Goal: Information Seeking & Learning: Learn about a topic

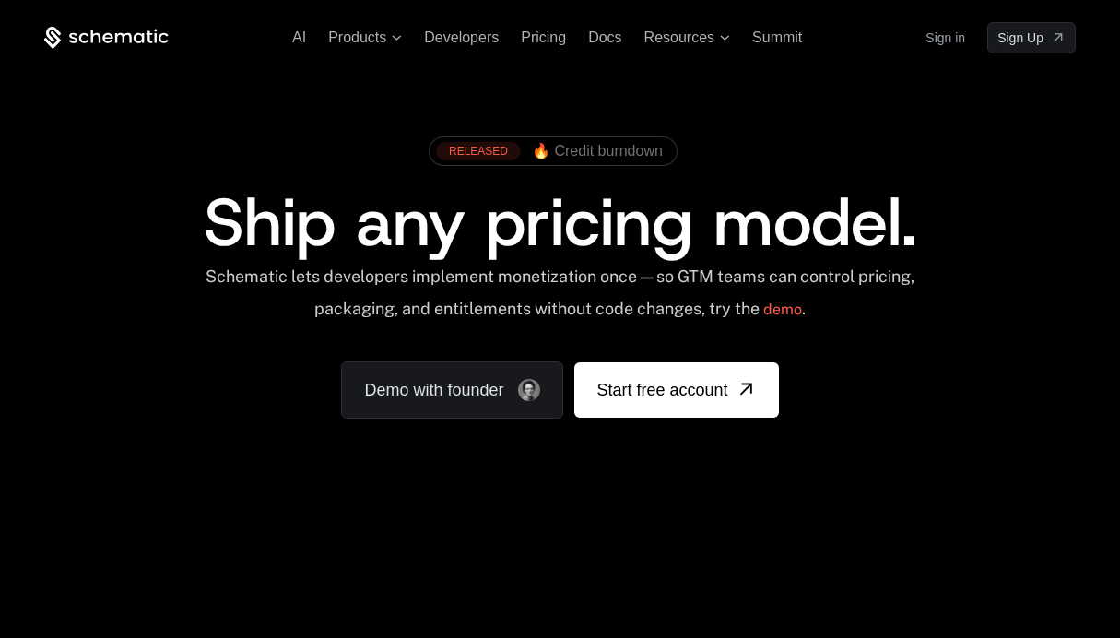
click at [519, 41] on ul "AI Products Developers Pricing Docs Resources Summit" at bounding box center [547, 37] width 510 height 17
click at [548, 41] on span "Pricing" at bounding box center [543, 37] width 45 height 16
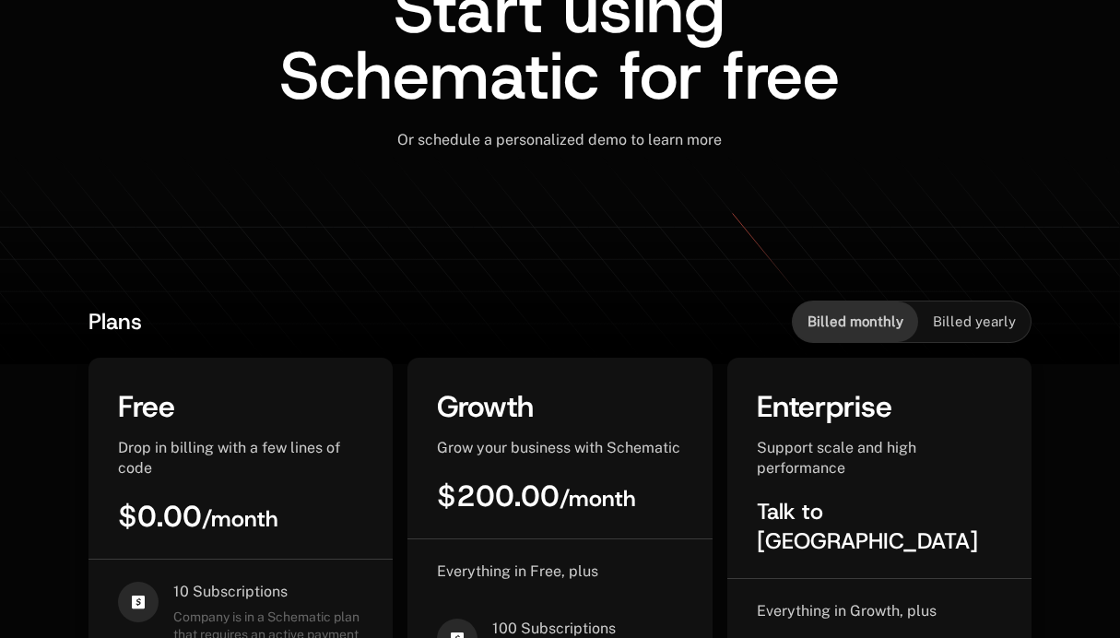
scroll to position [370, 0]
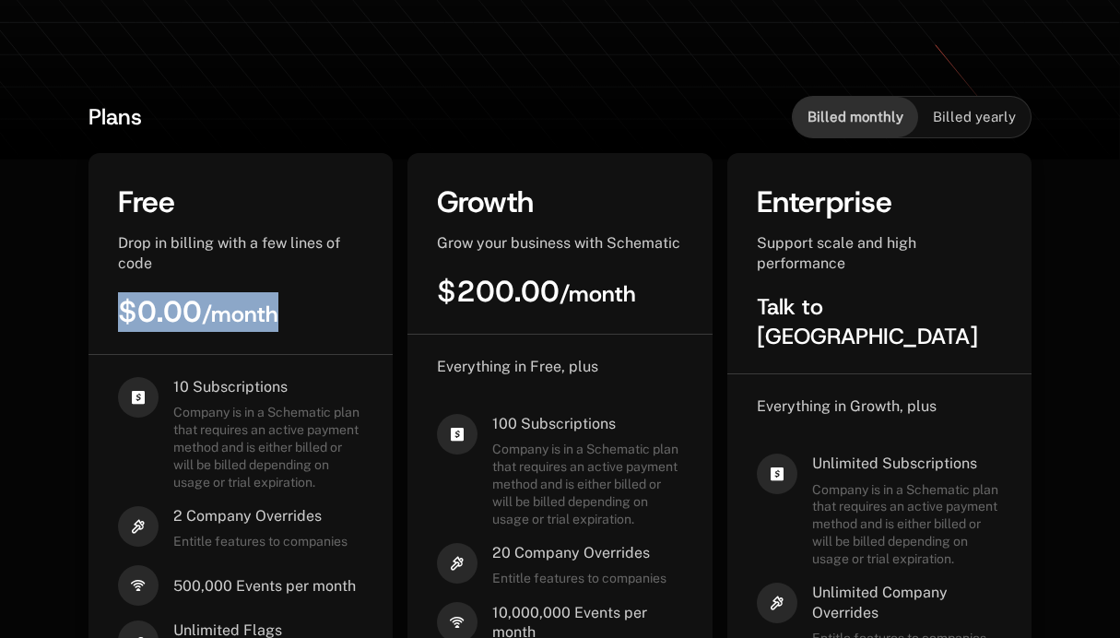
drag, startPoint x: 113, startPoint y: 309, endPoint x: 287, endPoint y: 309, distance: 173.3
click at [287, 309] on div "Free Drop in billing with a few lines of code $0.00 / month" at bounding box center [240, 268] width 304 height 172
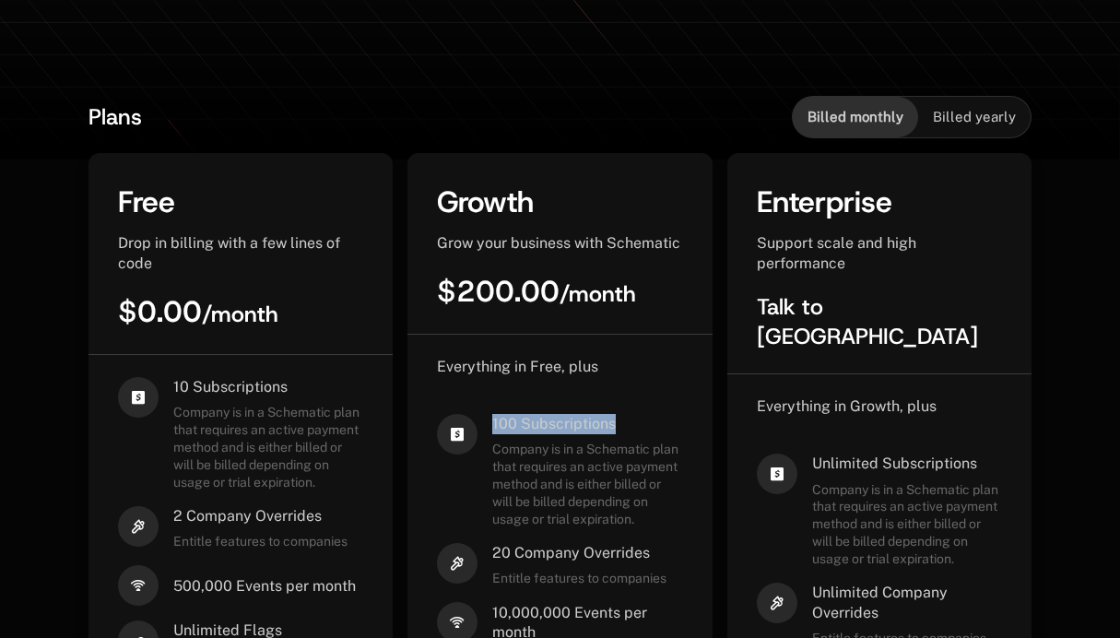
drag, startPoint x: 641, startPoint y: 416, endPoint x: 486, endPoint y: 420, distance: 155.8
click at [486, 420] on div "100 Subscriptions Company is in a Schematic plan that requires an active paymen…" at bounding box center [559, 471] width 245 height 114
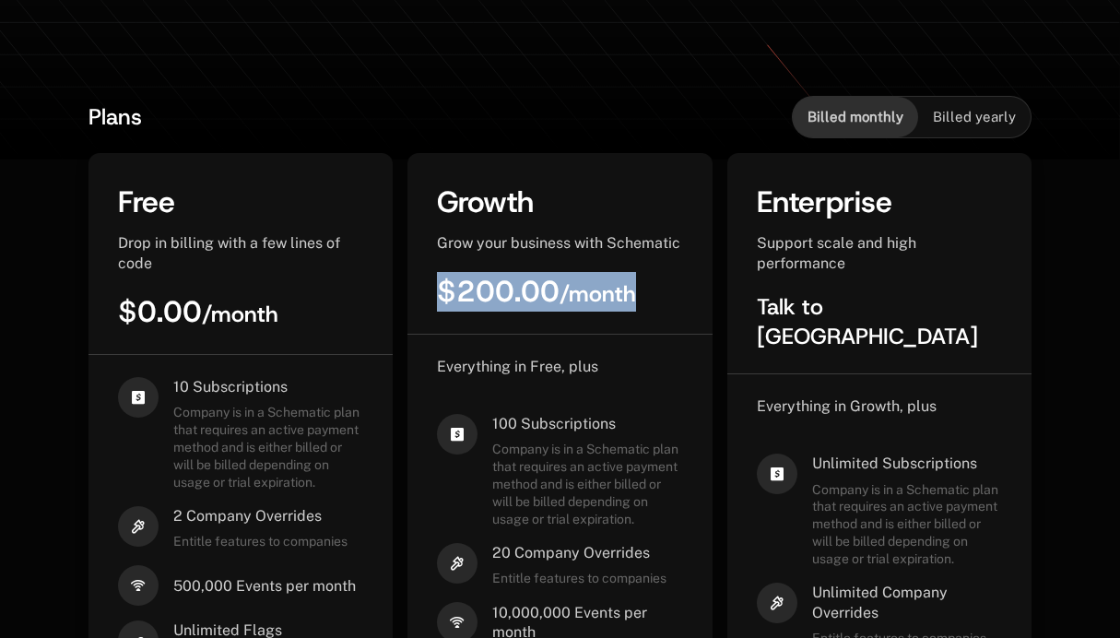
drag, startPoint x: 438, startPoint y: 285, endPoint x: 657, endPoint y: 291, distance: 219.4
click at [657, 291] on div "$200.00 / month" at bounding box center [559, 292] width 245 height 40
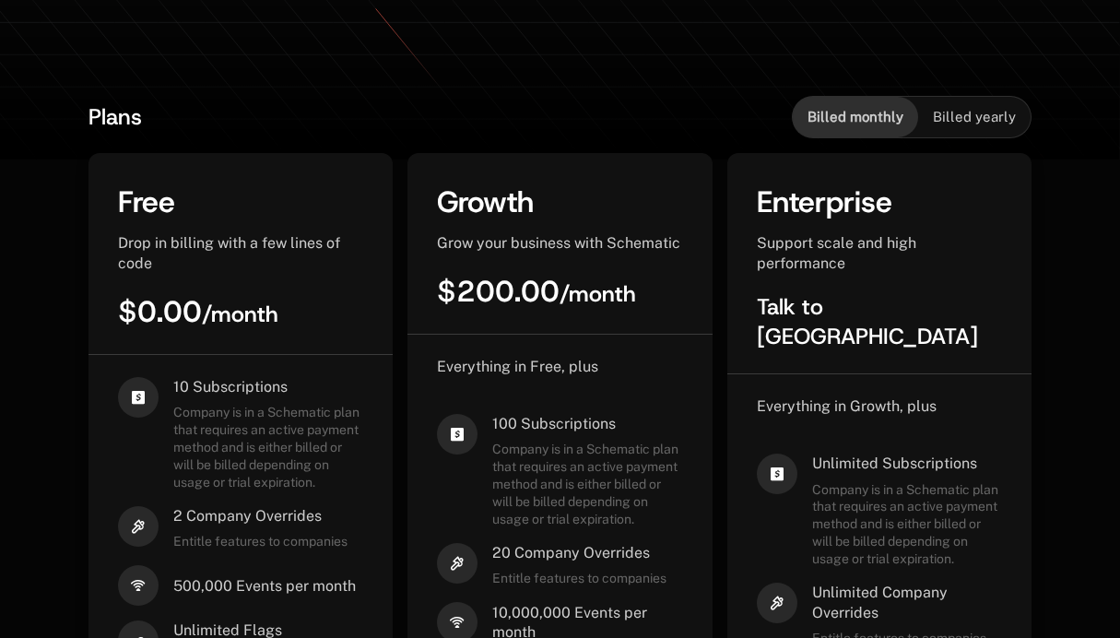
drag, startPoint x: 653, startPoint y: 411, endPoint x: 490, endPoint y: 410, distance: 162.2
click at [490, 410] on div "Everything in Free, plus 100 Subscriptions Company is in a Schematic plan that …" at bounding box center [559, 602] width 245 height 491
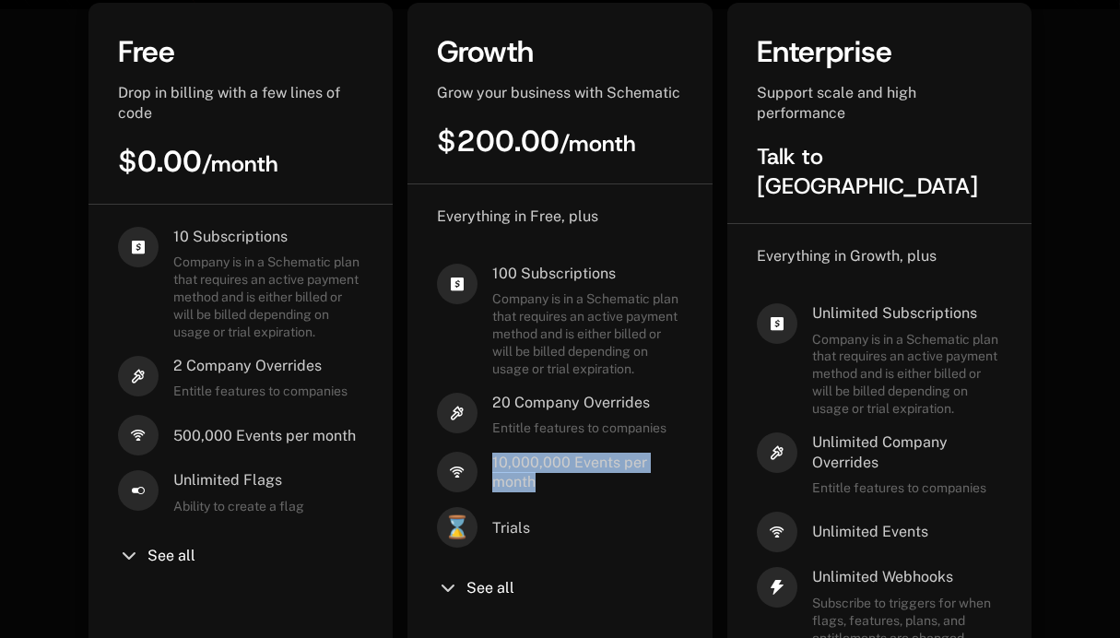
drag, startPoint x: 483, startPoint y: 462, endPoint x: 650, endPoint y: 490, distance: 169.2
click at [650, 490] on div "10,000,000 Events per month" at bounding box center [559, 472] width 245 height 41
copy div "10,000,000 Events per month"
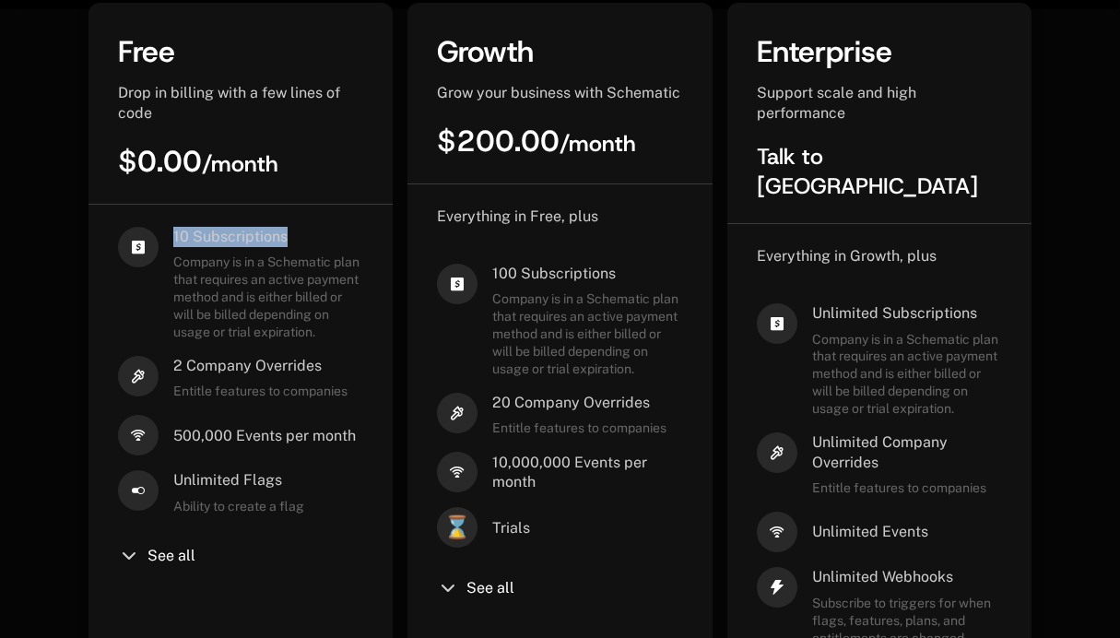
drag, startPoint x: 175, startPoint y: 235, endPoint x: 307, endPoint y: 234, distance: 131.8
click at [307, 234] on span "10 Subscriptions" at bounding box center [268, 237] width 190 height 20
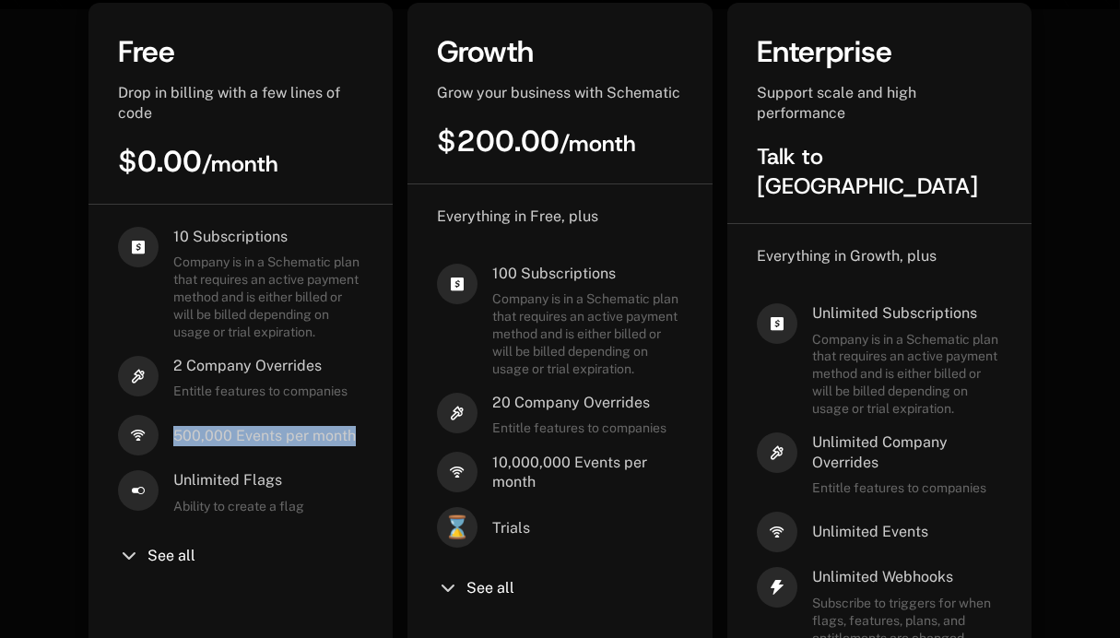
drag, startPoint x: 169, startPoint y: 440, endPoint x: 350, endPoint y: 440, distance: 181.6
click at [350, 440] on div "500,000 Events per month" at bounding box center [240, 435] width 245 height 41
click at [350, 440] on span "500,000 Events per month" at bounding box center [264, 436] width 182 height 20
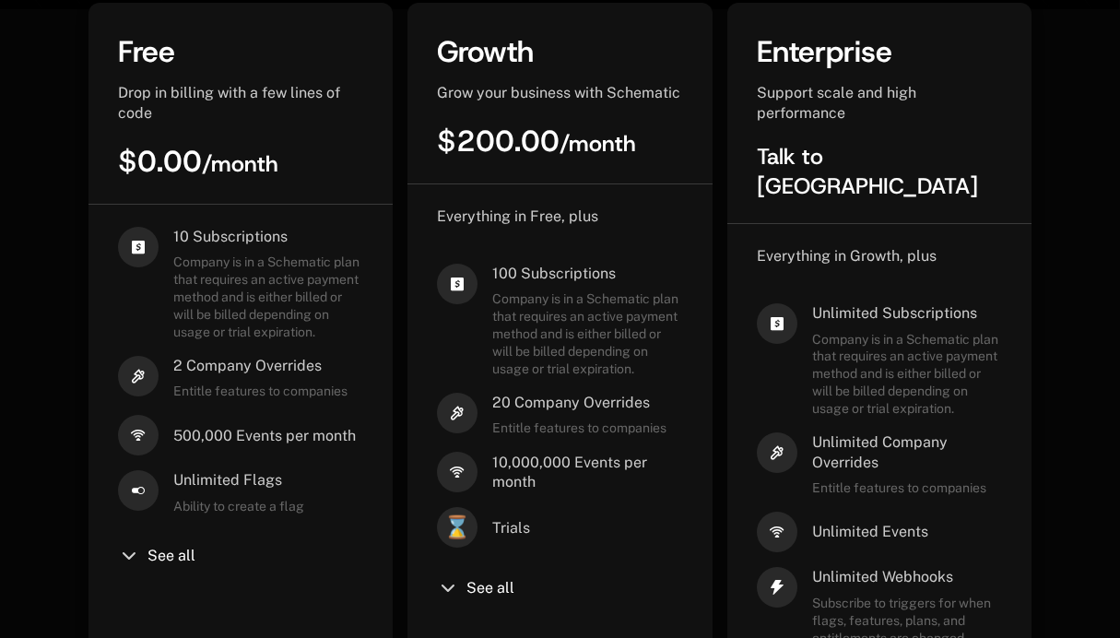
click at [323, 439] on span "500,000 Events per month" at bounding box center [264, 436] width 182 height 20
copy span "500,000 Events per month"
click at [189, 439] on span "500,000 Events per month" at bounding box center [264, 436] width 182 height 20
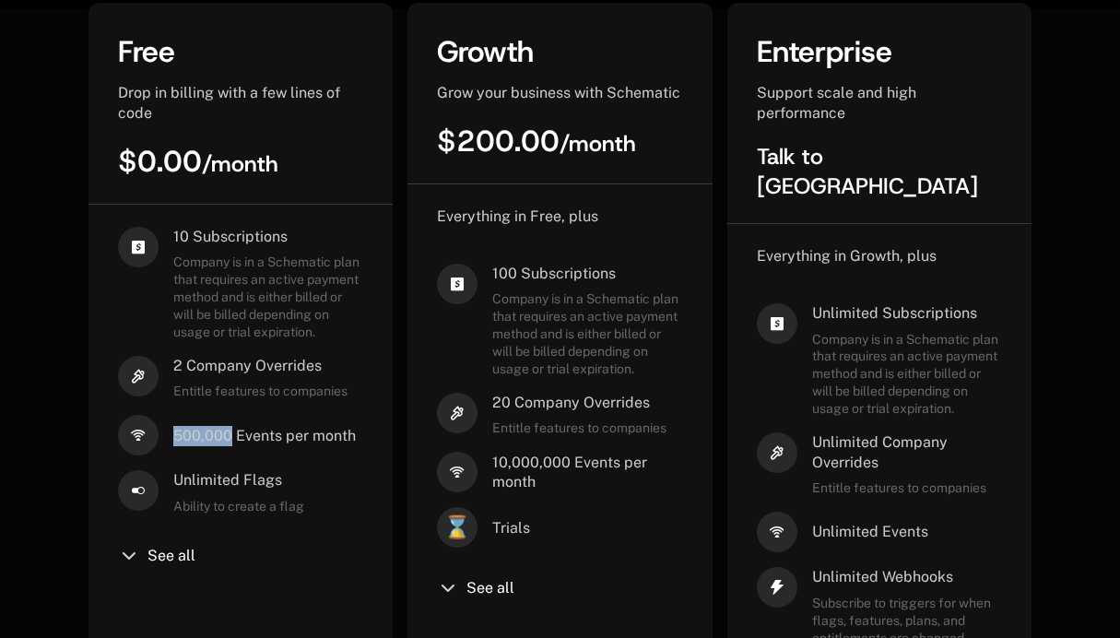
drag, startPoint x: 166, startPoint y: 439, endPoint x: 229, endPoint y: 439, distance: 63.6
click at [229, 439] on div "500,000 Events per month" at bounding box center [240, 435] width 245 height 41
copy span "500,000"
drag, startPoint x: 494, startPoint y: 274, endPoint x: 636, endPoint y: 274, distance: 141.9
click at [636, 274] on span "100 Subscriptions" at bounding box center [587, 274] width 190 height 20
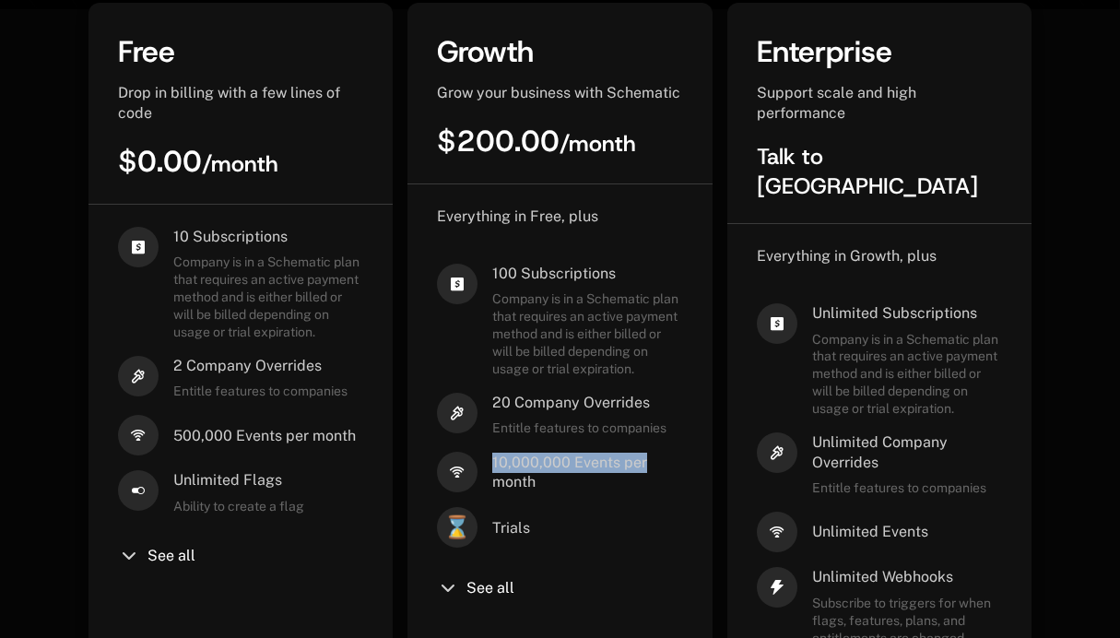
drag, startPoint x: 494, startPoint y: 456, endPoint x: 663, endPoint y: 465, distance: 168.9
click at [663, 465] on span "10,000,000 Events per month" at bounding box center [587, 473] width 190 height 40
copy span "10,000,000 Events per"
click at [500, 473] on span "10,000,000 Events per month" at bounding box center [587, 473] width 190 height 40
drag, startPoint x: 496, startPoint y: 466, endPoint x: 679, endPoint y: 466, distance: 183.4
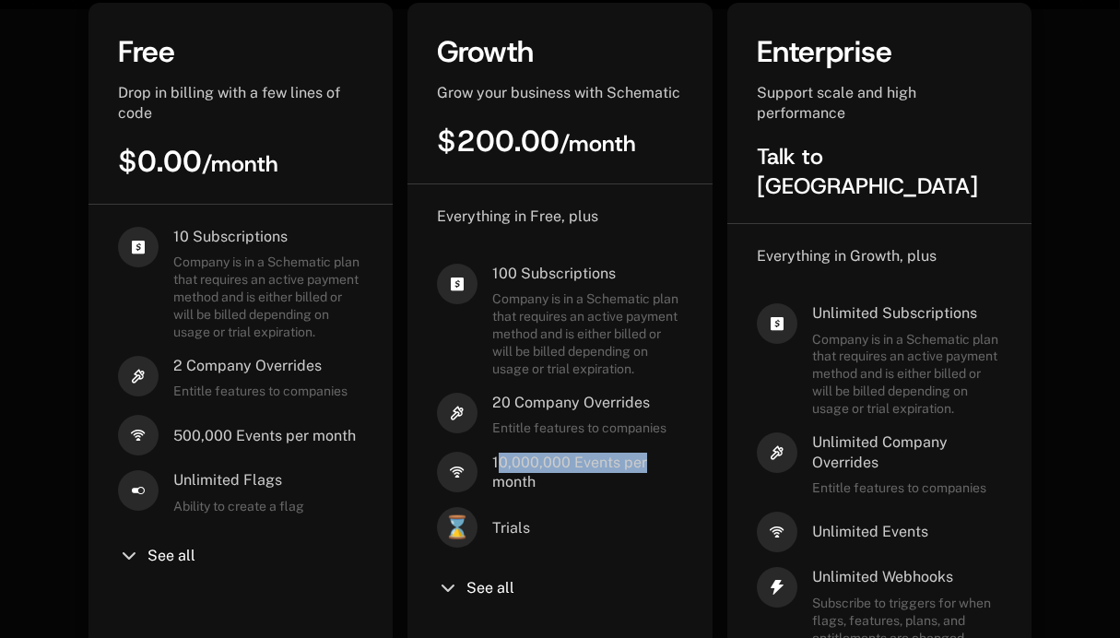
click at [679, 466] on span "10,000,000 Events per month" at bounding box center [587, 473] width 190 height 40
copy span "10,000,000 Events per month"
drag, startPoint x: 582, startPoint y: 479, endPoint x: 491, endPoint y: 465, distance: 92.3
click at [492, 465] on span "10,000,000 Events per month" at bounding box center [587, 473] width 190 height 40
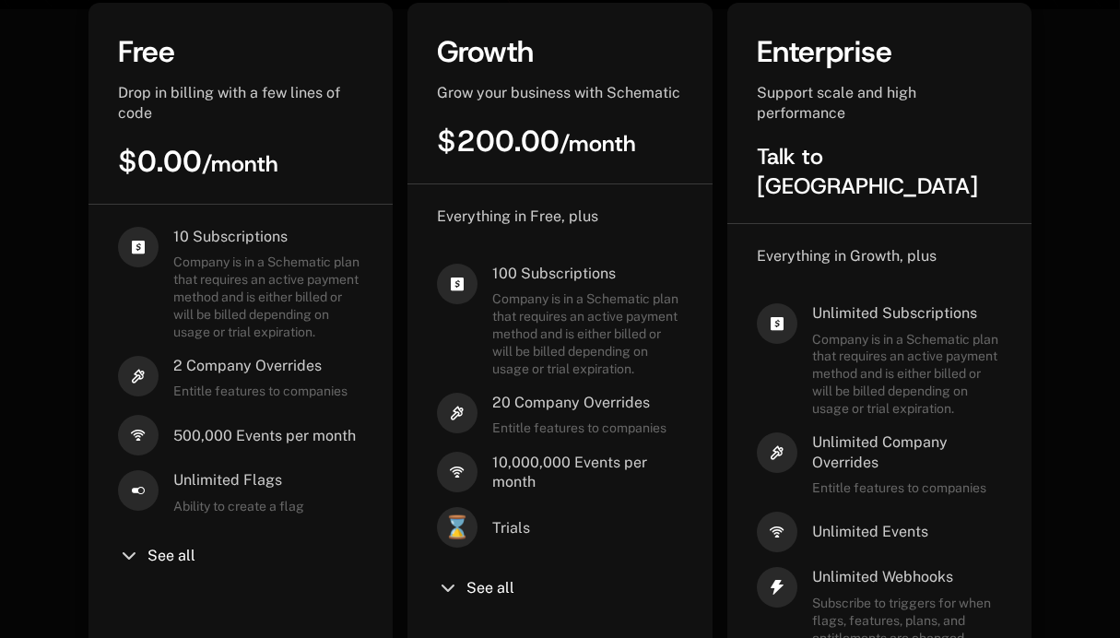
click at [489, 459] on div "10,000,000 Events per month" at bounding box center [559, 472] width 245 height 41
drag, startPoint x: 489, startPoint y: 459, endPoint x: 613, endPoint y: 463, distance: 123.6
click at [613, 463] on div "10,000,000 Events per month" at bounding box center [559, 472] width 245 height 41
copy span "10,000,000 Events"
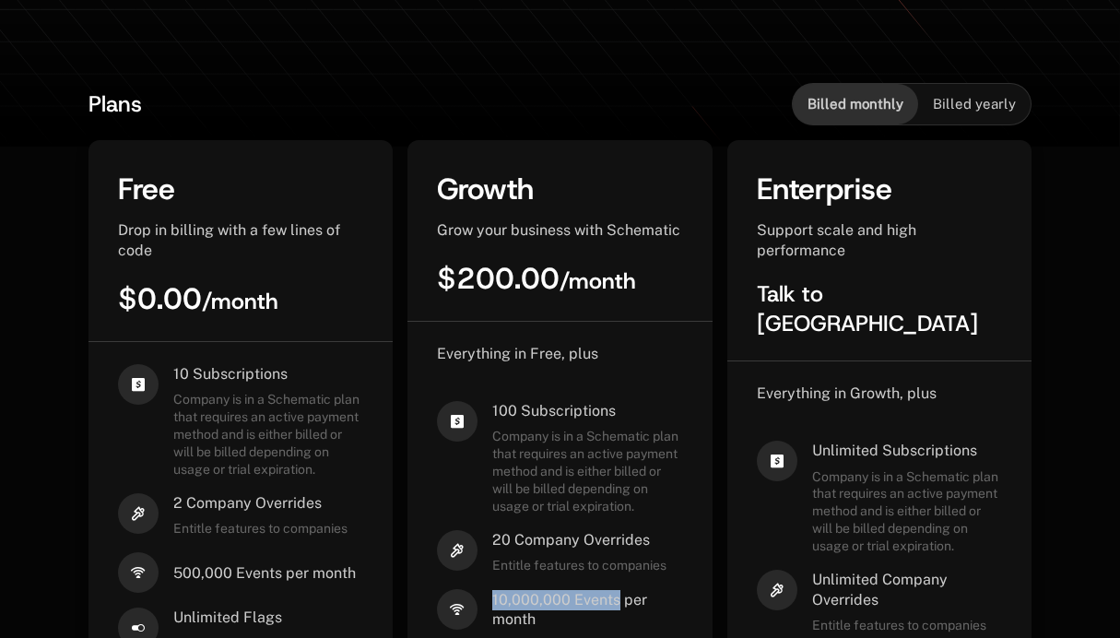
scroll to position [382, 0]
click at [970, 118] on div "Billed yearly" at bounding box center [974, 105] width 112 height 41
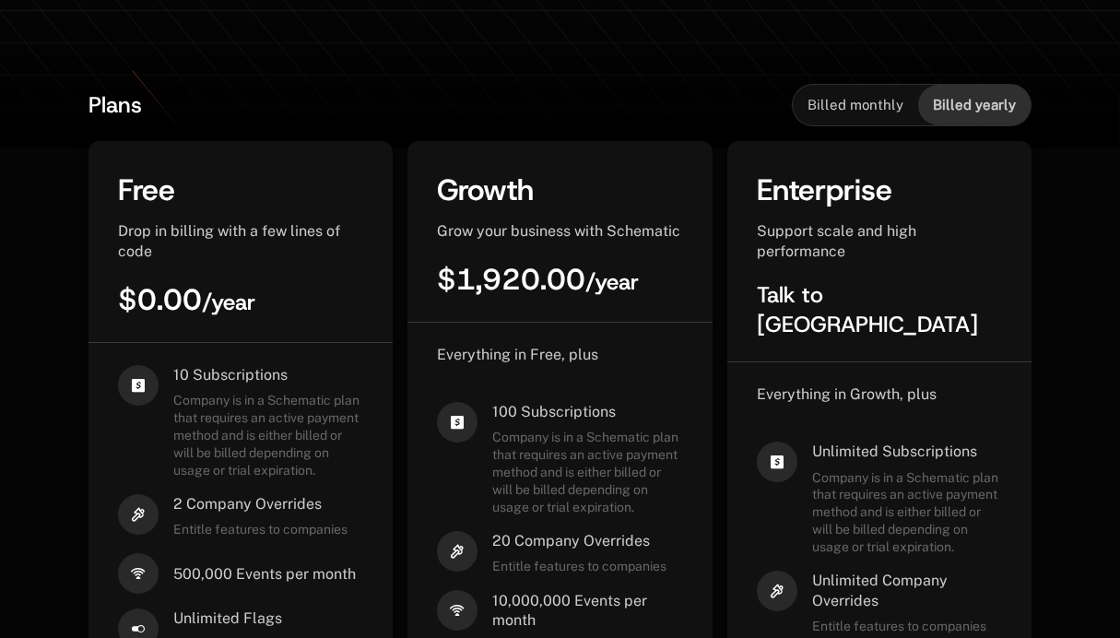
click at [863, 118] on div "Billed monthly" at bounding box center [855, 105] width 125 height 41
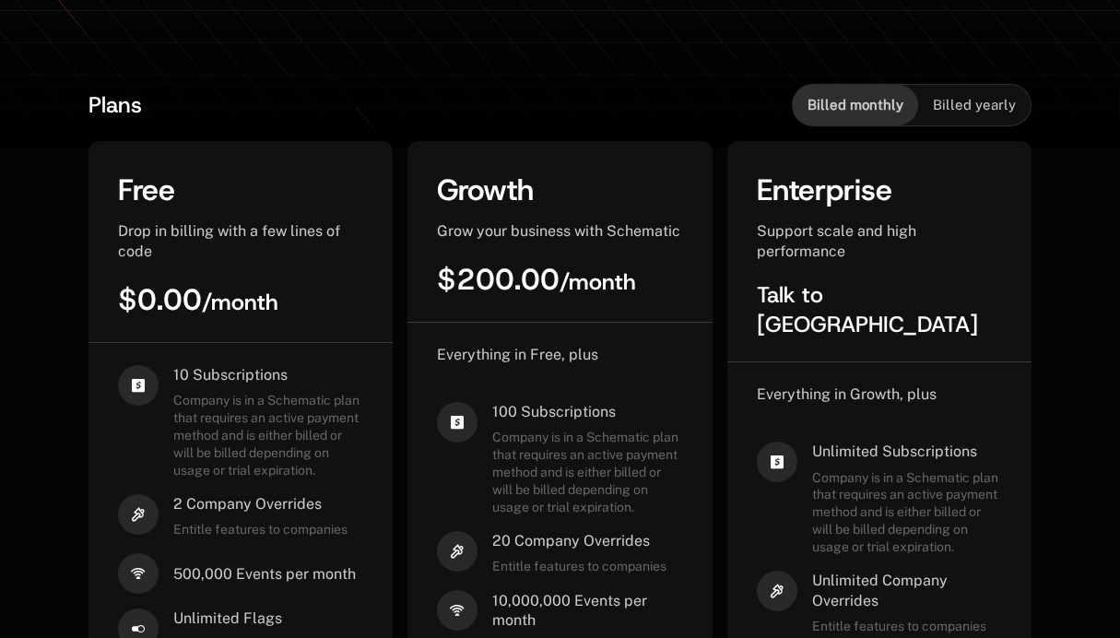
click at [977, 94] on div "Billed yearly" at bounding box center [974, 105] width 112 height 41
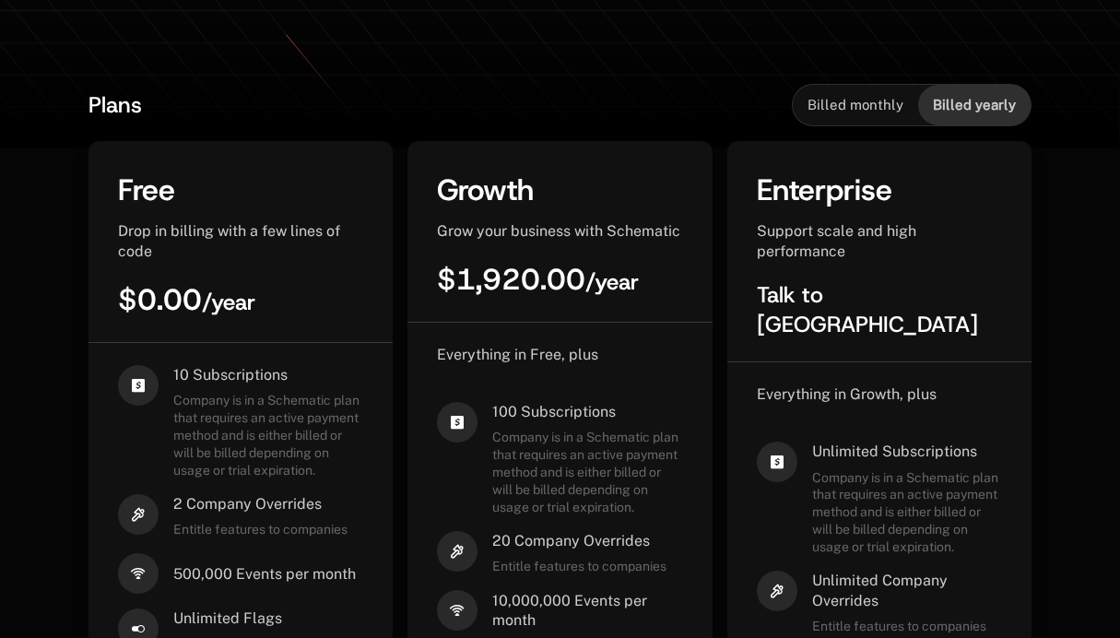
click at [888, 94] on div "Billed monthly" at bounding box center [855, 105] width 125 height 41
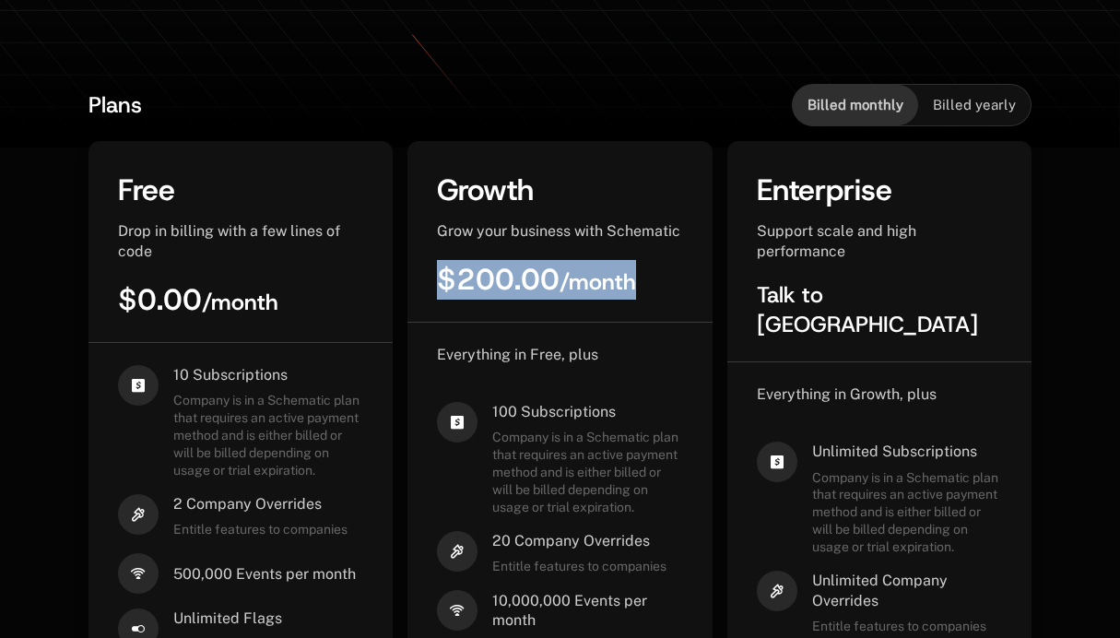
drag, startPoint x: 441, startPoint y: 296, endPoint x: 661, endPoint y: 275, distance: 221.3
click at [661, 275] on div "$200.00 / month" at bounding box center [559, 280] width 245 height 40
copy span "$200.00 / month"
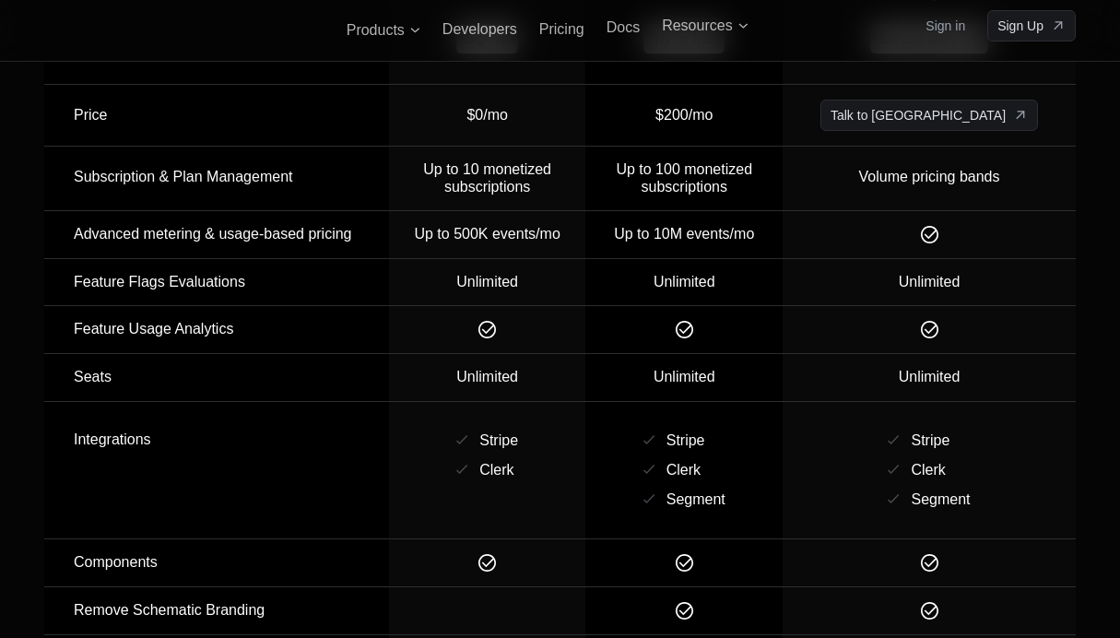
scroll to position [2122, 0]
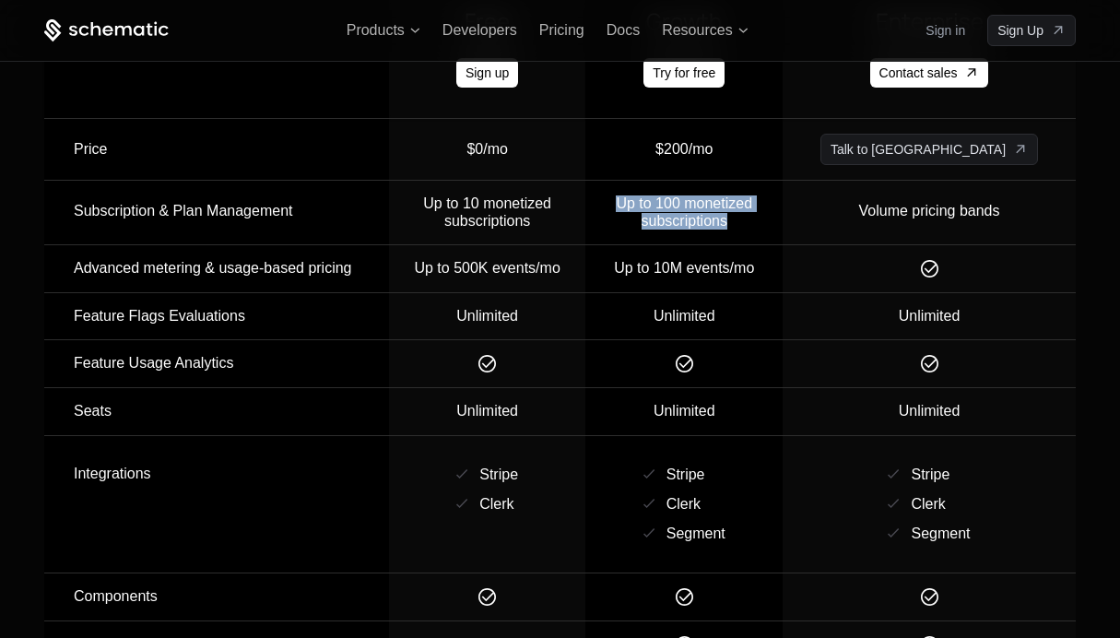
drag, startPoint x: 676, startPoint y: 157, endPoint x: 797, endPoint y: 195, distance: 126.8
click at [782, 195] on td "Up to 100 monetized subscriptions" at bounding box center [683, 213] width 197 height 65
copy span "Up to 100 monetized subscriptions"
click at [732, 195] on span "Up to 100 monetized subscriptions" at bounding box center [684, 211] width 136 height 32
drag, startPoint x: 726, startPoint y: 175, endPoint x: 810, endPoint y: 198, distance: 87.0
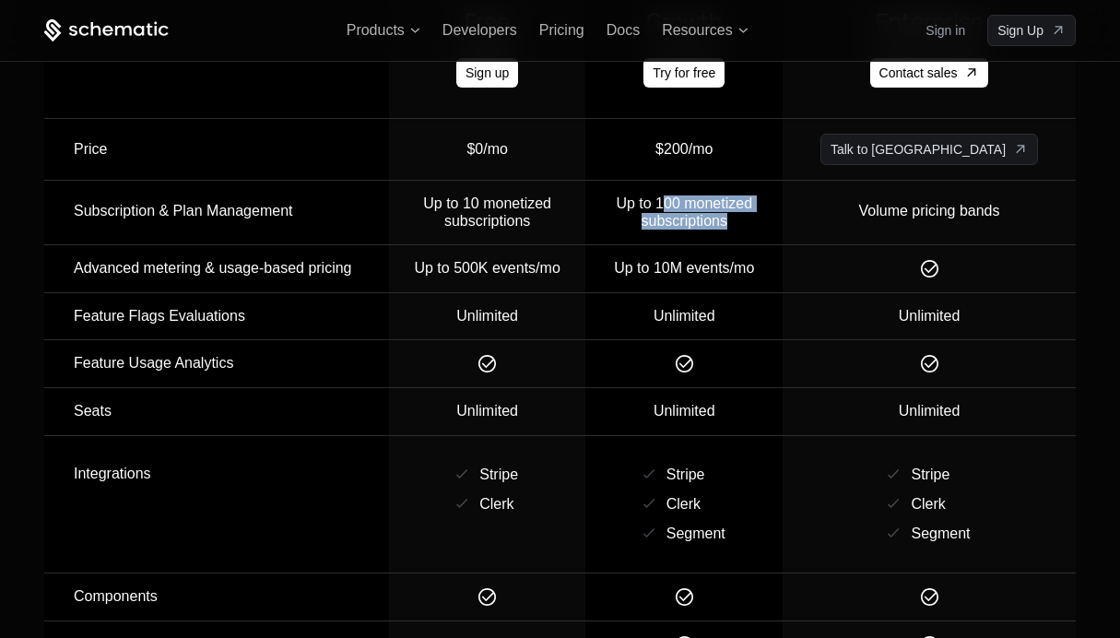
click at [782, 198] on div "Up to 100 monetized subscriptions" at bounding box center [683, 212] width 195 height 34
click at [694, 260] on div "Up to 10M events/mo" at bounding box center [683, 268] width 195 height 17
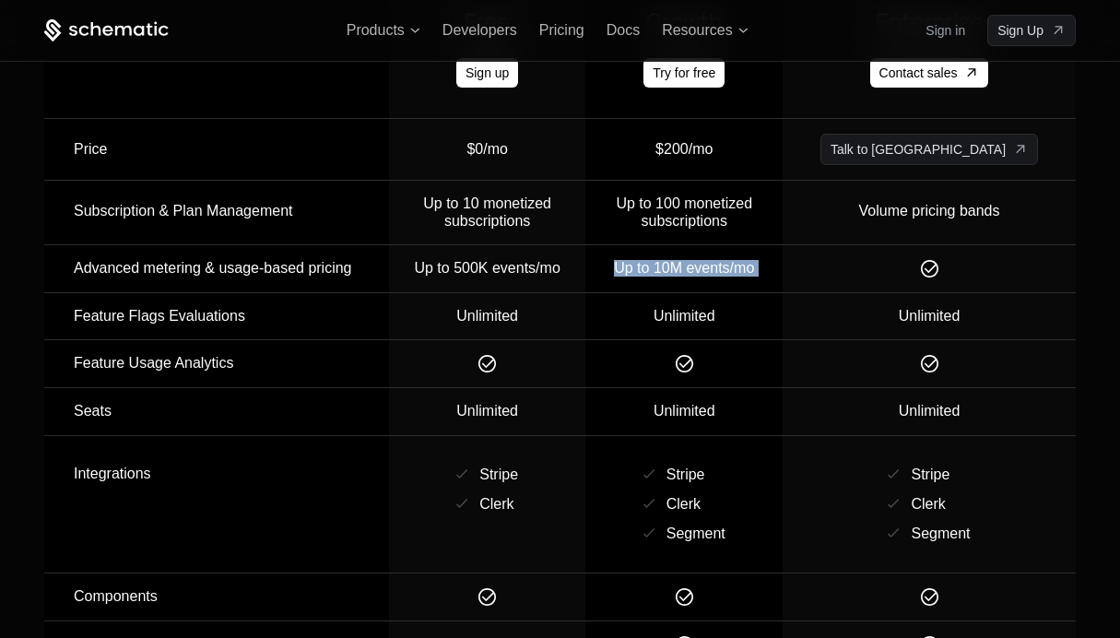
copy tr "Up to 10M events/mo"
drag, startPoint x: 670, startPoint y: 241, endPoint x: 911, endPoint y: 241, distance: 241.5
click at [912, 245] on tr "Advanced metering & usage-based pricing Up to 500K events/mo Up to 10M events/mo" at bounding box center [559, 269] width 1031 height 48
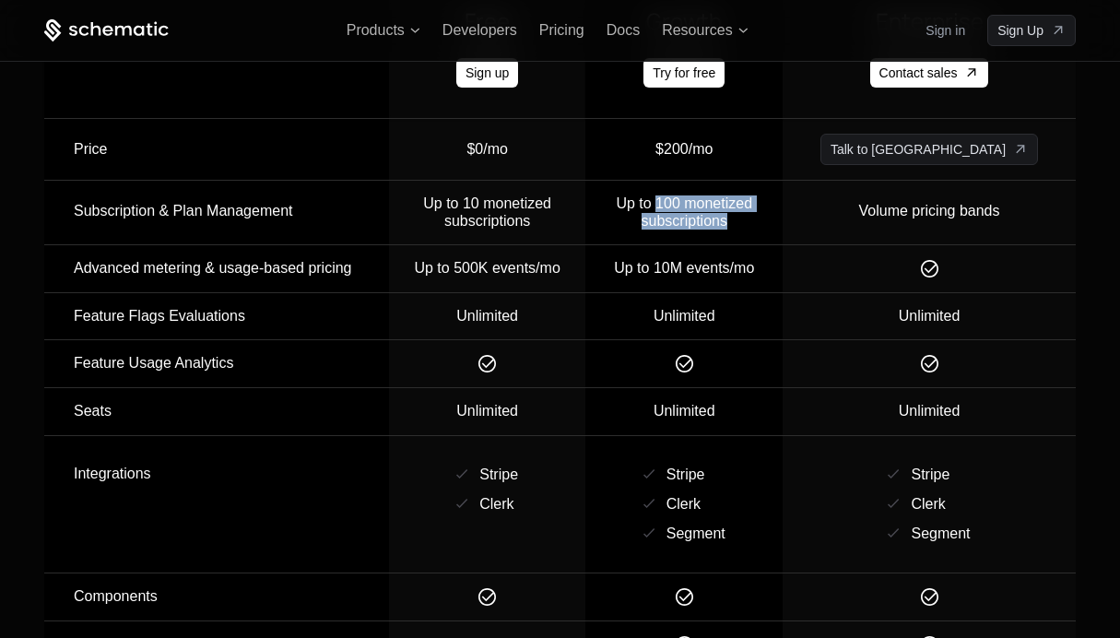
copy span "100 monetized subscriptions"
drag, startPoint x: 727, startPoint y: 171, endPoint x: 843, endPoint y: 195, distance: 118.8
click at [782, 195] on div "Up to 100 monetized subscriptions" at bounding box center [683, 212] width 195 height 34
drag, startPoint x: 703, startPoint y: 253, endPoint x: 832, endPoint y: 253, distance: 129.0
click at [782, 253] on td "Up to 10M events/mo" at bounding box center [683, 269] width 197 height 48
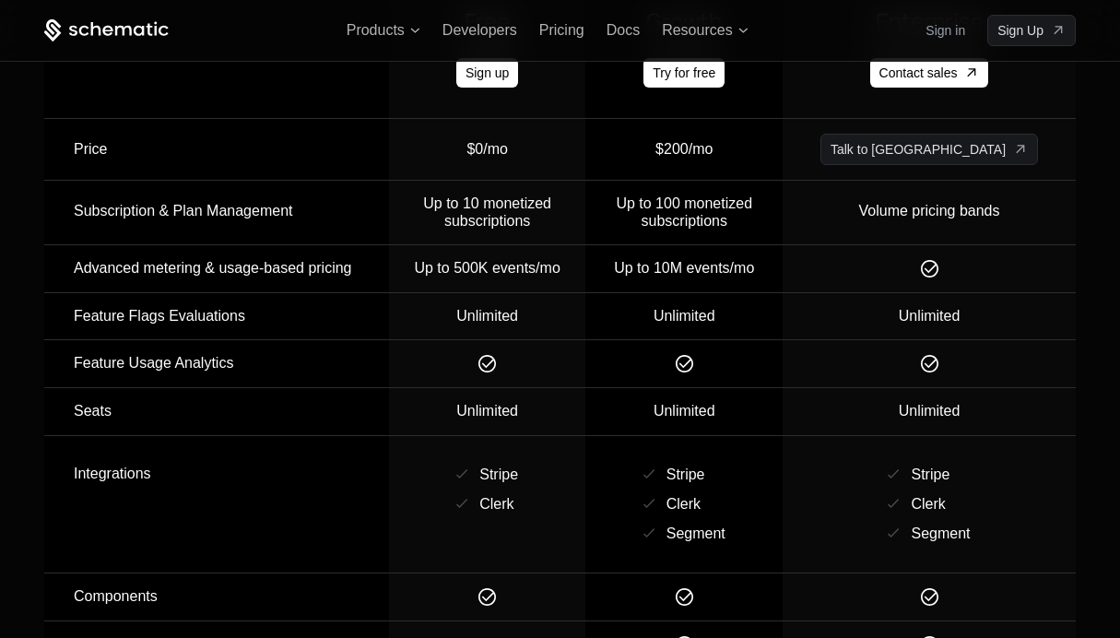
click at [782, 260] on div "Up to 10M events/mo" at bounding box center [683, 268] width 195 height 17
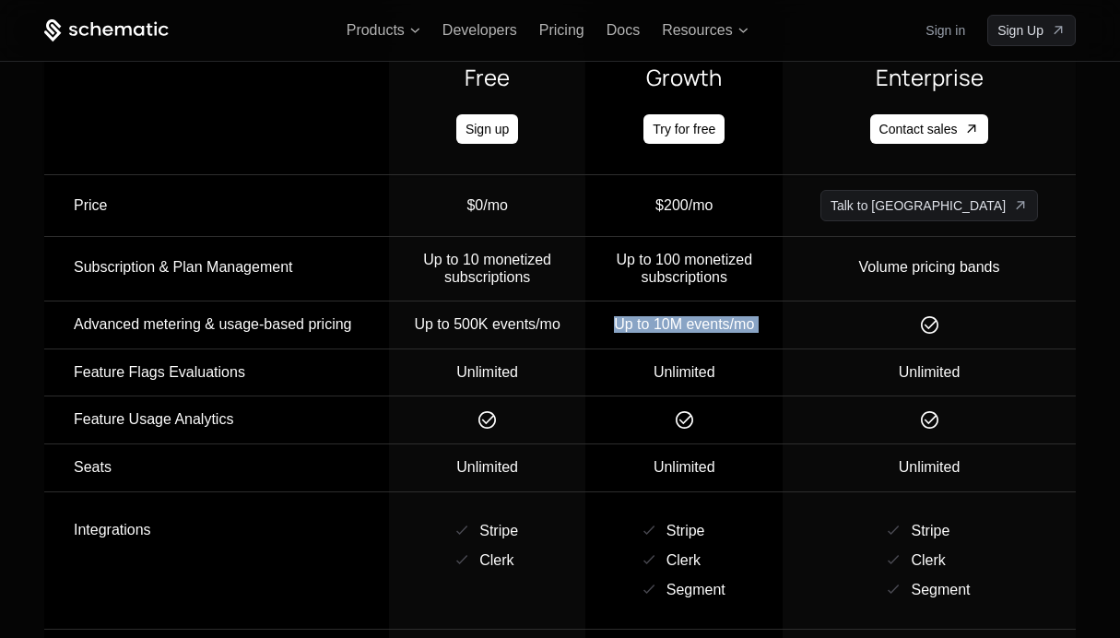
scroll to position [2010, 0]
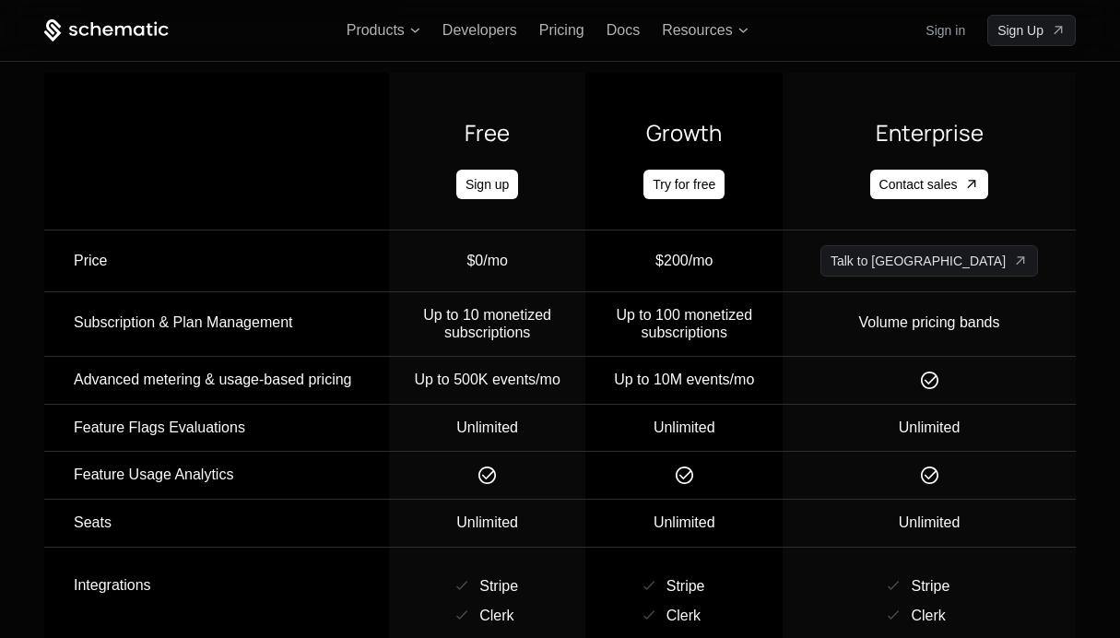
click at [976, 307] on div "Volume pricing bands" at bounding box center [929, 322] width 141 height 31
drag, startPoint x: 666, startPoint y: 295, endPoint x: 818, endPoint y: 322, distance: 154.4
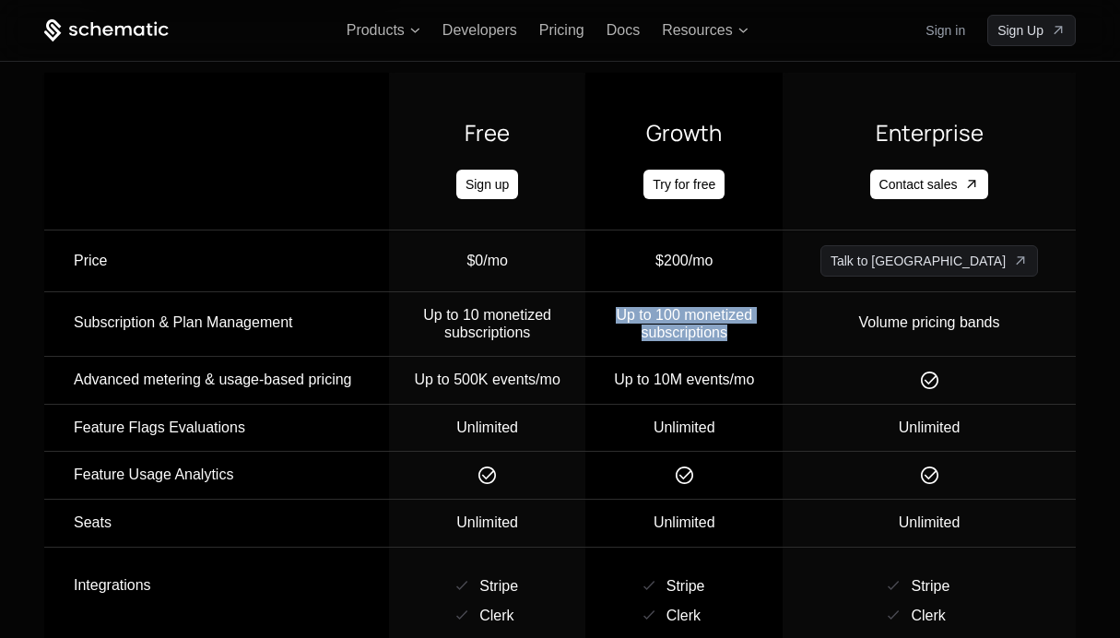
click at [782, 322] on td "Up to 100 monetized subscriptions" at bounding box center [683, 324] width 197 height 65
click at [782, 405] on td "Unlimited" at bounding box center [683, 428] width 197 height 47
click at [782, 363] on td "Up to 10M events/mo" at bounding box center [683, 381] width 197 height 48
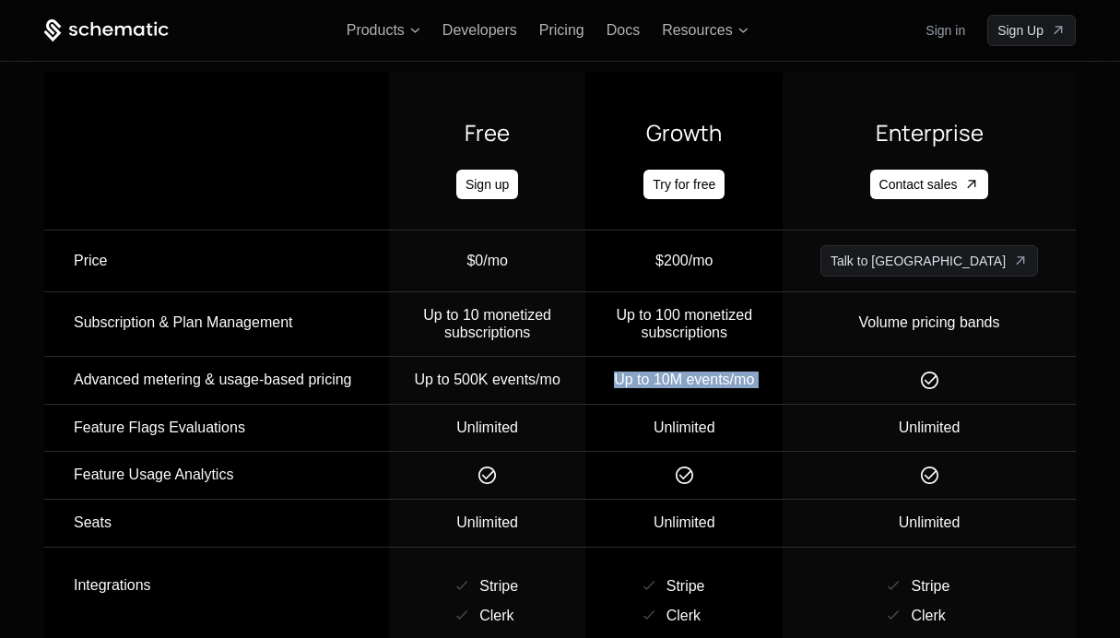
click at [782, 363] on td "Up to 10M events/mo" at bounding box center [683, 381] width 197 height 48
drag, startPoint x: 518, startPoint y: 285, endPoint x: 604, endPoint y: 314, distance: 90.6
click at [586, 314] on td "Up to 10 monetized subscriptions" at bounding box center [487, 324] width 197 height 65
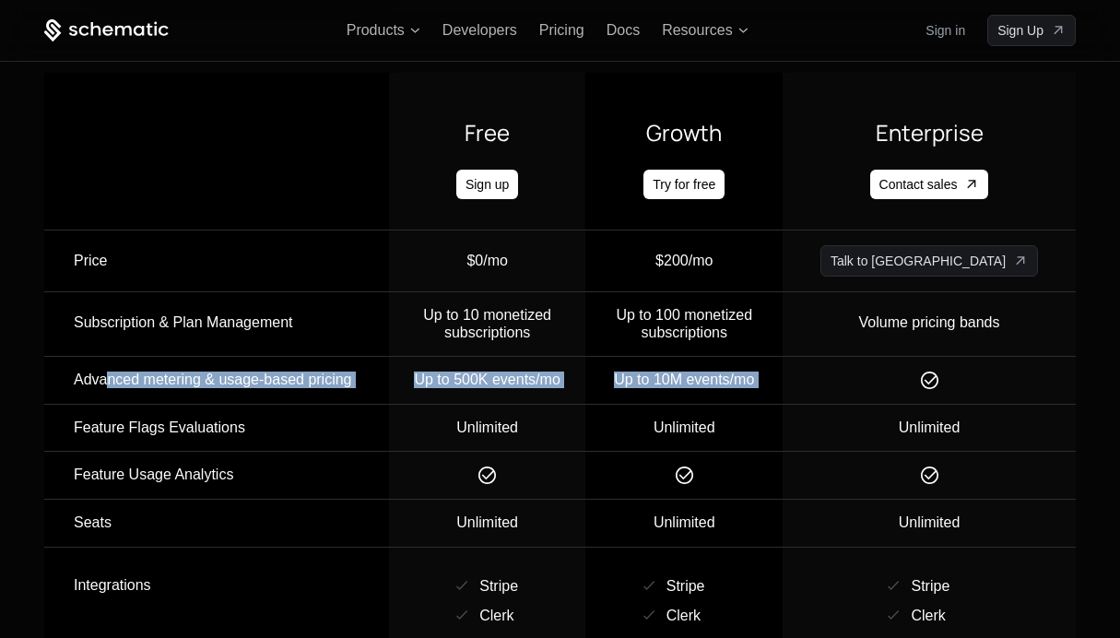
drag, startPoint x: 153, startPoint y: 359, endPoint x: 947, endPoint y: 364, distance: 793.5
click at [947, 364] on tr "Advanced metering & usage-based pricing Up to 500K events/mo Up to 10M events/mo" at bounding box center [559, 381] width 1031 height 48
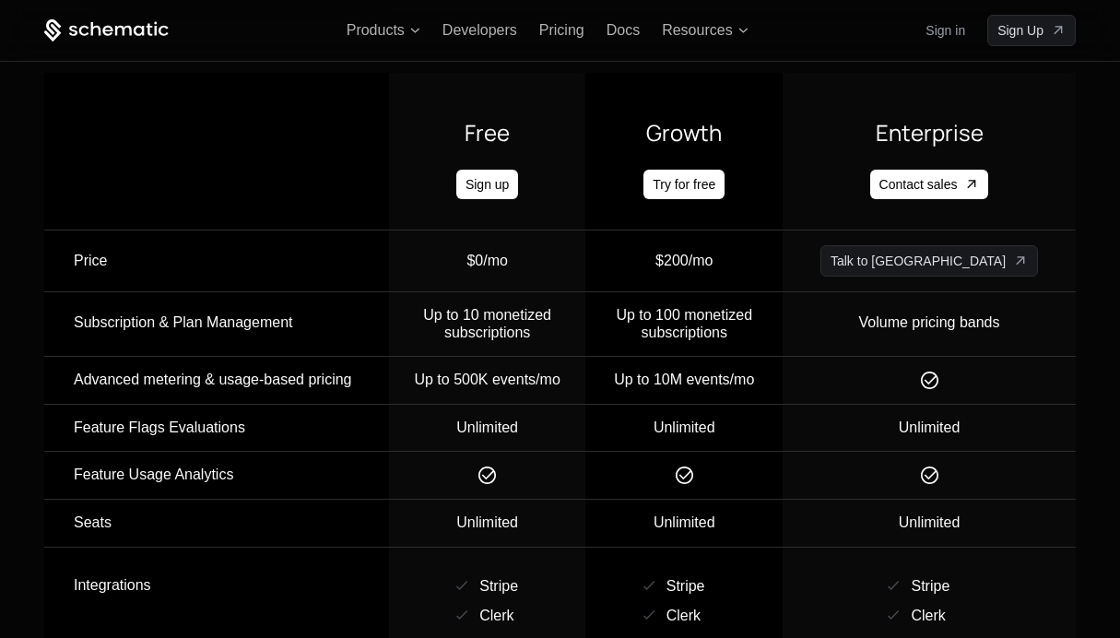
click at [757, 317] on td "Up to 100 monetized subscriptions" at bounding box center [683, 324] width 197 height 65
drag, startPoint x: 475, startPoint y: 277, endPoint x: 517, endPoint y: 277, distance: 42.4
click at [512, 292] on td "Up to 10 monetized subscriptions" at bounding box center [487, 324] width 197 height 65
drag, startPoint x: 503, startPoint y: 293, endPoint x: 602, endPoint y: 300, distance: 98.8
click at [585, 307] on div "Up to 10 monetized subscriptions" at bounding box center [487, 324] width 195 height 34
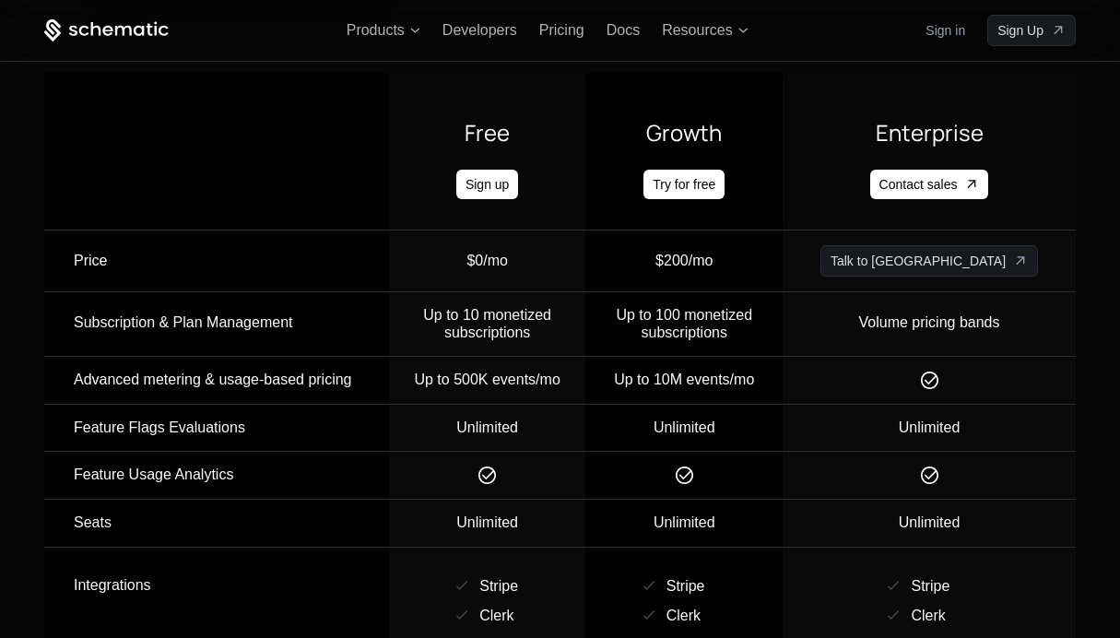
click at [694, 307] on span "Up to 100 monetized subscriptions" at bounding box center [684, 323] width 136 height 32
drag, startPoint x: 723, startPoint y: 282, endPoint x: 818, endPoint y: 309, distance: 99.5
click at [782, 309] on div "Up to 100 monetized subscriptions" at bounding box center [683, 324] width 195 height 34
click at [746, 307] on span "Up to 100 monetized subscriptions" at bounding box center [684, 323] width 136 height 32
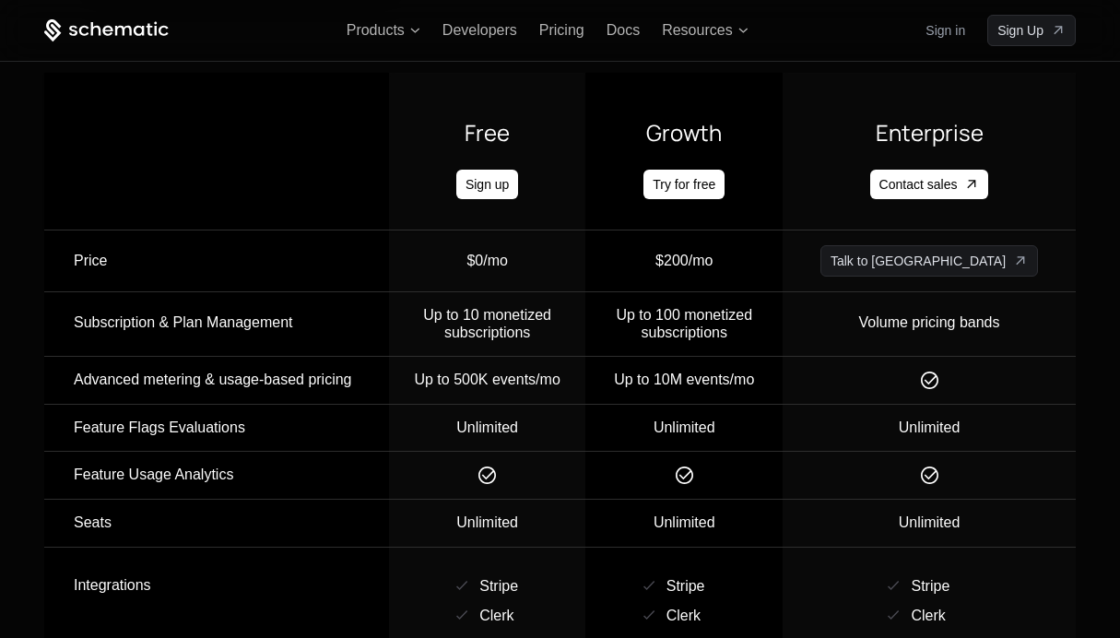
click at [510, 307] on div "Up to 10 monetized subscriptions" at bounding box center [487, 324] width 195 height 34
drag, startPoint x: 673, startPoint y: 279, endPoint x: 824, endPoint y: 312, distance: 154.6
click at [782, 312] on div "Up to 100 monetized subscriptions" at bounding box center [683, 324] width 195 height 34
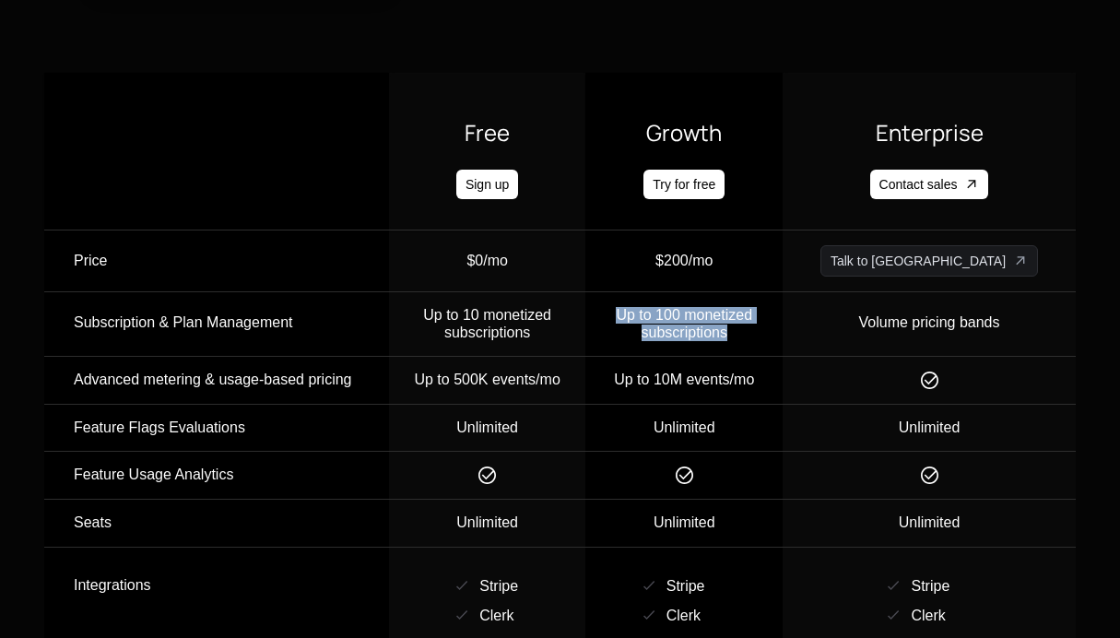
scroll to position [2019, 0]
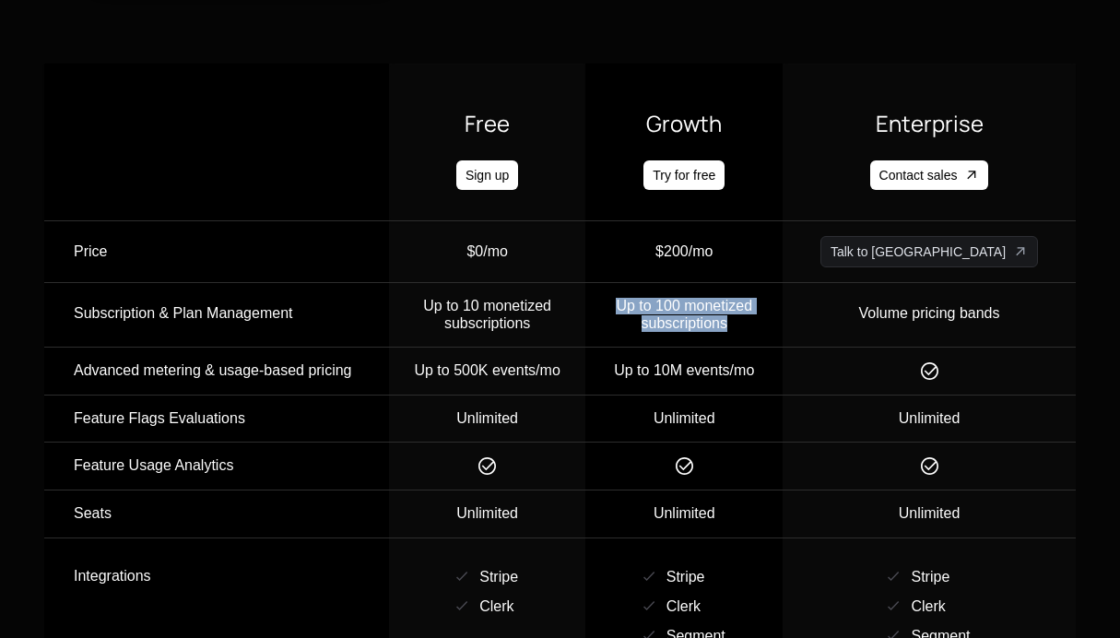
click at [700, 298] on span "Up to 100 monetized subscriptions" at bounding box center [684, 314] width 136 height 32
click at [730, 362] on div "Up to 10M events/mo" at bounding box center [683, 370] width 195 height 17
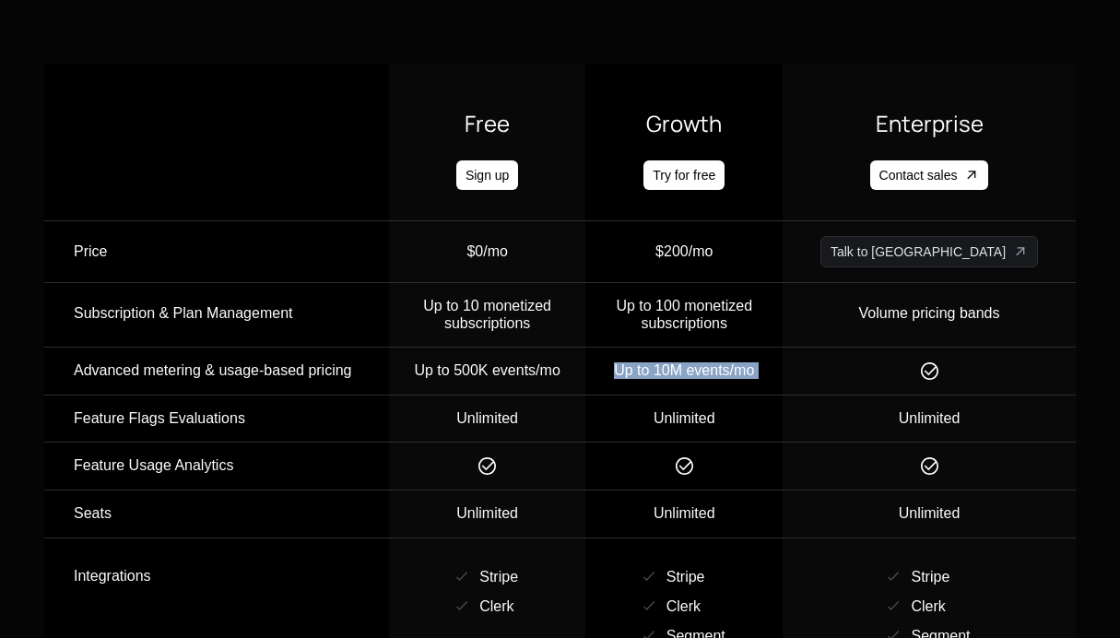
click at [730, 362] on div "Up to 10M events/mo" at bounding box center [683, 370] width 195 height 17
click at [733, 410] on div "Unlimited" at bounding box center [683, 418] width 195 height 17
drag, startPoint x: 684, startPoint y: 345, endPoint x: 749, endPoint y: 345, distance: 65.4
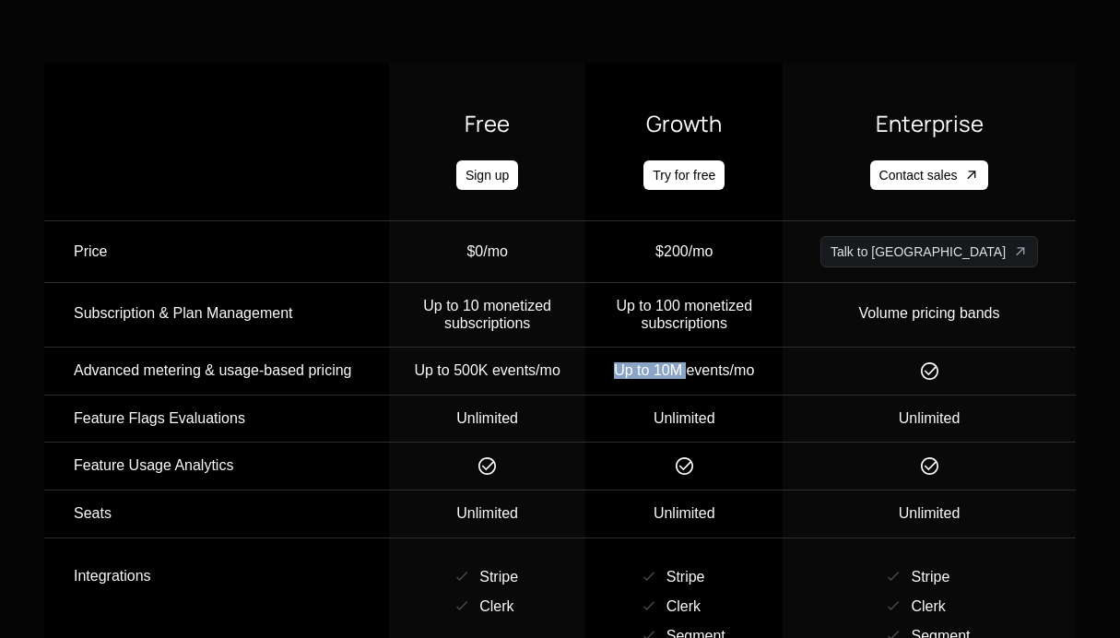
click at [750, 362] on div "Up to 10M events/mo" at bounding box center [683, 370] width 195 height 17
click at [515, 298] on div "Up to 10 monetized subscriptions" at bounding box center [487, 315] width 195 height 34
click at [507, 362] on div "Up to 500K events/mo" at bounding box center [487, 370] width 195 height 17
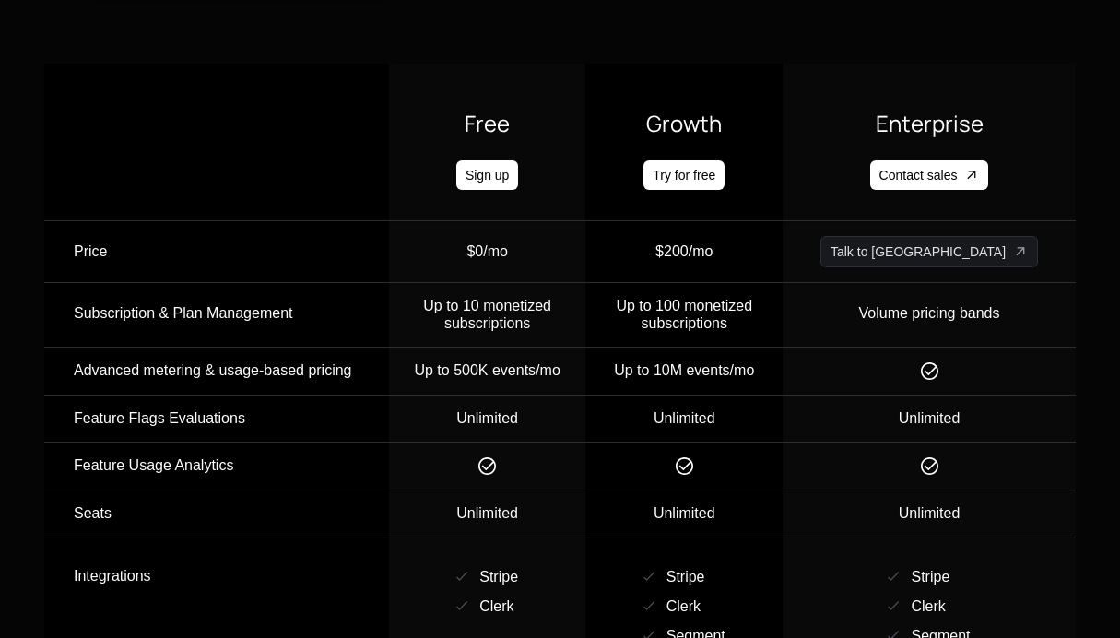
click at [722, 298] on span "Up to 100 monetized subscriptions" at bounding box center [684, 314] width 136 height 32
click at [724, 298] on span "Up to 100 monetized subscriptions" at bounding box center [684, 314] width 136 height 32
drag, startPoint x: 724, startPoint y: 277, endPoint x: 827, endPoint y: 288, distance: 102.9
click at [782, 298] on div "Up to 100 monetized subscriptions" at bounding box center [683, 315] width 195 height 34
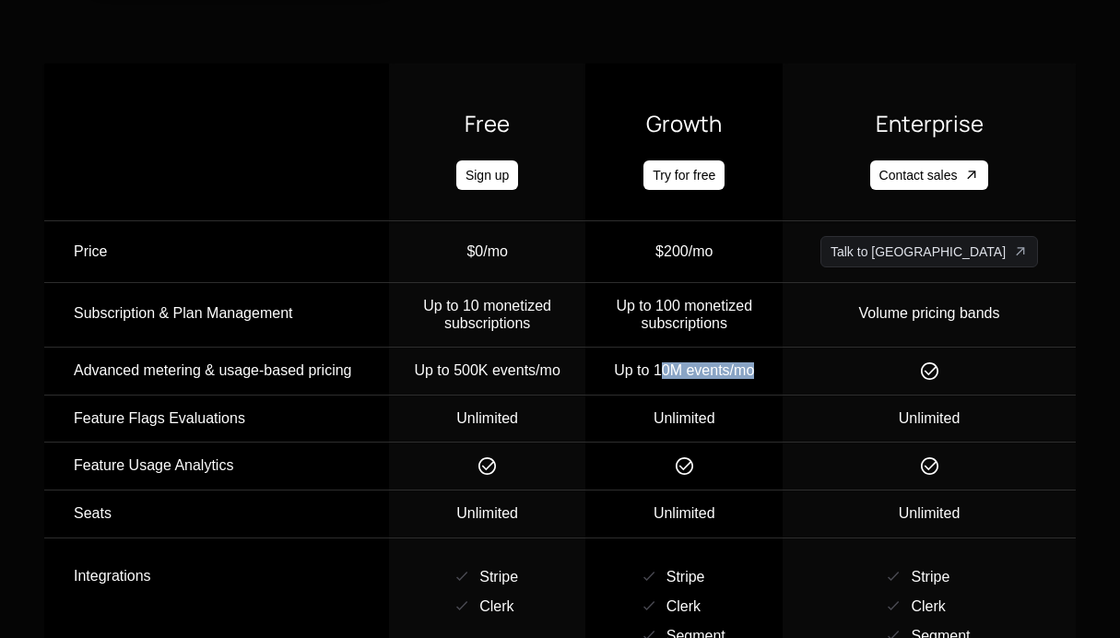
drag, startPoint x: 726, startPoint y: 342, endPoint x: 828, endPoint y: 346, distance: 101.4
click at [782, 362] on div "Up to 10M events/mo" at bounding box center [683, 370] width 195 height 17
drag, startPoint x: 828, startPoint y: 346, endPoint x: 731, endPoint y: 345, distance: 96.8
click at [731, 362] on div "Up to 10M events/mo" at bounding box center [683, 370] width 195 height 17
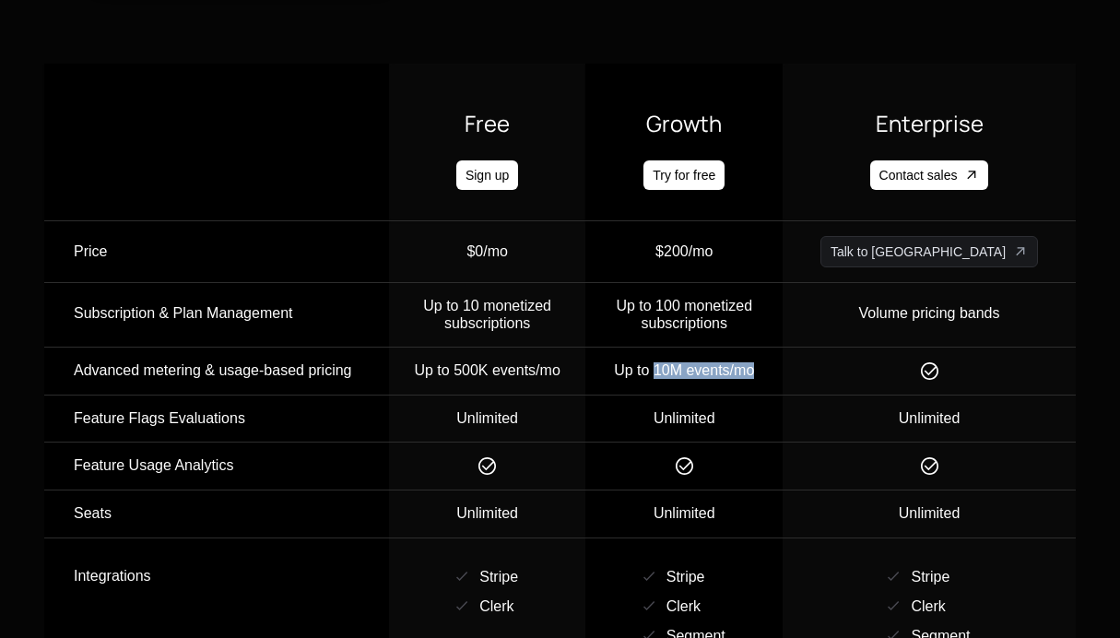
click at [731, 362] on div "Up to 10M events/mo" at bounding box center [683, 370] width 195 height 17
drag, startPoint x: 726, startPoint y: 336, endPoint x: 747, endPoint y: 336, distance: 21.2
click at [747, 362] on div "Up to 10M events/mo" at bounding box center [683, 370] width 195 height 17
drag, startPoint x: 721, startPoint y: 286, endPoint x: 813, endPoint y: 283, distance: 92.2
click at [752, 298] on span "Up to 100 monetized subscriptions" at bounding box center [684, 314] width 136 height 32
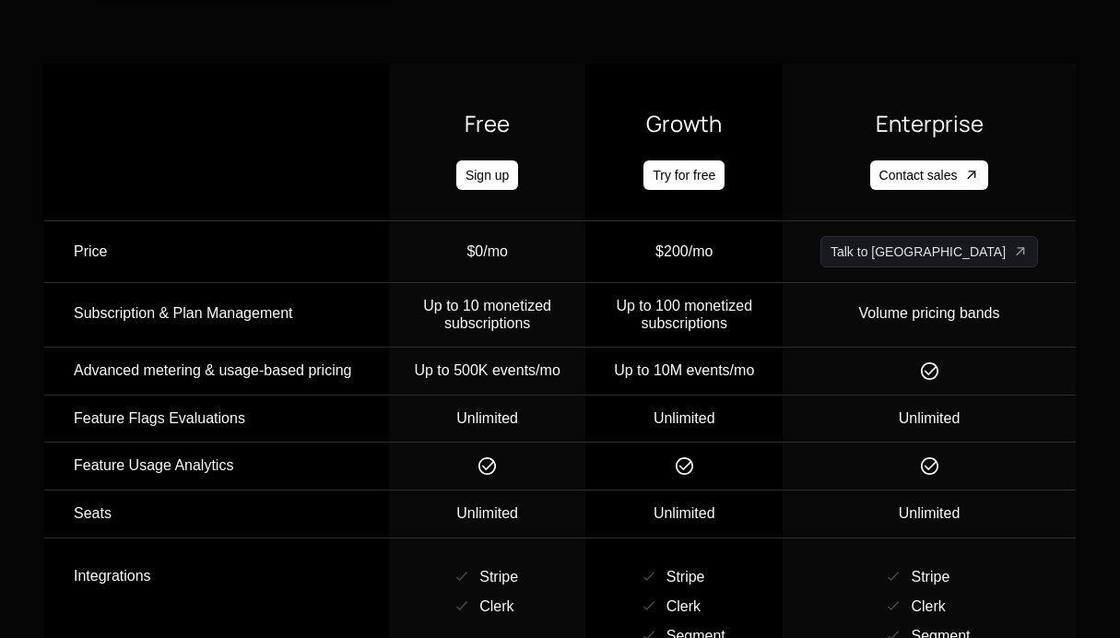
click at [782, 307] on td "Up to 100 monetized subscriptions" at bounding box center [683, 315] width 197 height 65
click at [738, 364] on td "Up to 10M events/mo" at bounding box center [683, 371] width 197 height 48
click at [735, 355] on td "Up to 10M events/mo" at bounding box center [683, 371] width 197 height 48
click at [723, 362] on div "Up to 10M events/mo" at bounding box center [683, 370] width 195 height 17
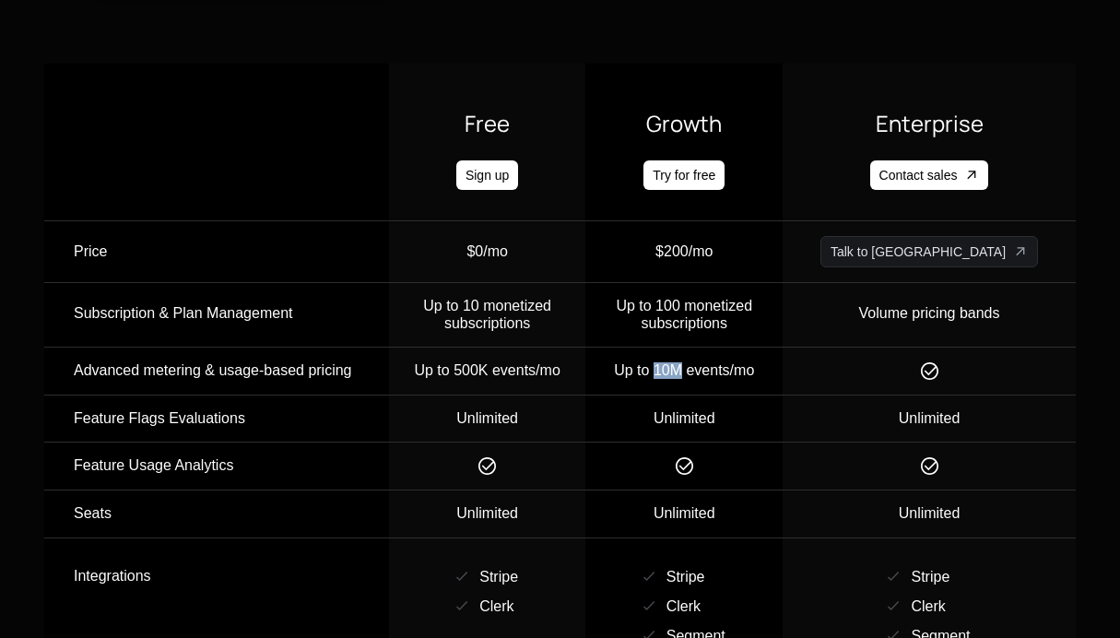
click at [723, 362] on div "Up to 10M events/mo" at bounding box center [683, 370] width 195 height 17
click at [724, 362] on div "Up to 10M events/mo" at bounding box center [683, 370] width 195 height 17
drag, startPoint x: 721, startPoint y: 220, endPoint x: 822, endPoint y: 219, distance: 101.4
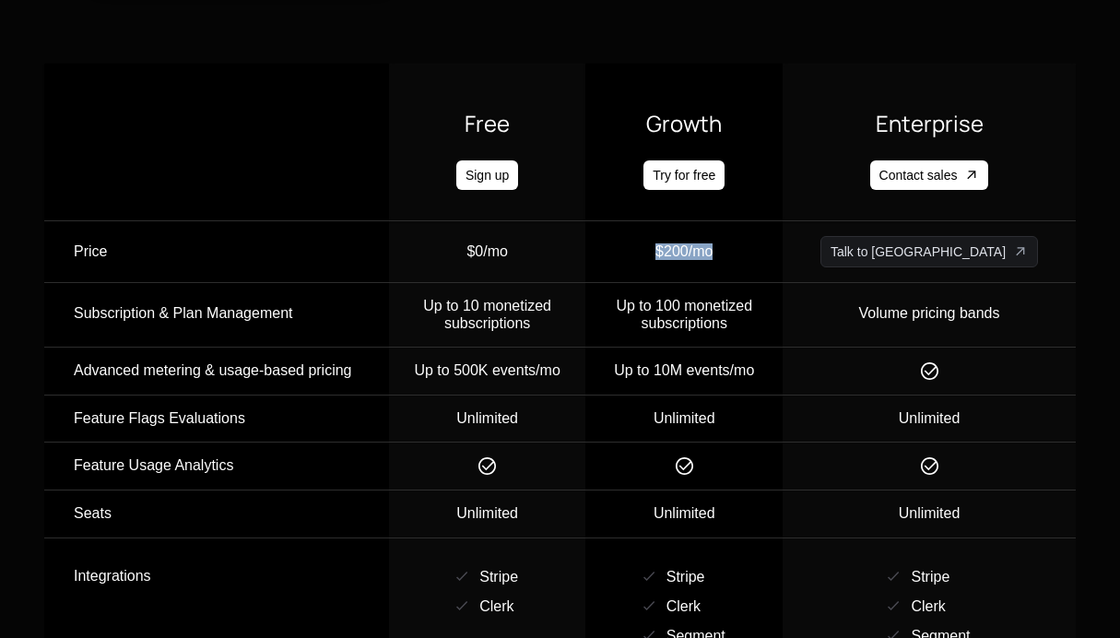
click at [782, 236] on div "$200/mo" at bounding box center [683, 251] width 195 height 31
click at [739, 362] on div "Up to 10M events/mo" at bounding box center [683, 370] width 195 height 17
click at [712, 236] on div "$200/mo" at bounding box center [683, 251] width 57 height 31
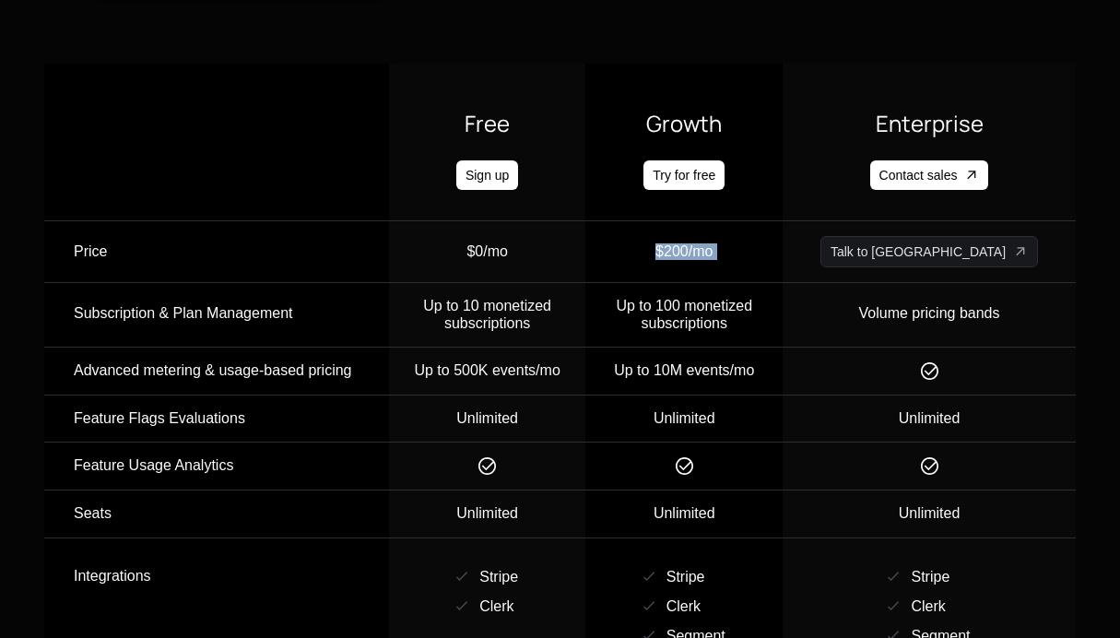
click at [712, 236] on div "$200/mo" at bounding box center [683, 251] width 57 height 31
click at [717, 360] on td "Up to 10M events/mo" at bounding box center [683, 371] width 197 height 48
drag, startPoint x: 718, startPoint y: 347, endPoint x: 753, endPoint y: 347, distance: 35.0
click at [753, 362] on div "Up to 10M events/mo" at bounding box center [683, 370] width 195 height 17
drag, startPoint x: 701, startPoint y: 266, endPoint x: 798, endPoint y: 303, distance: 103.6
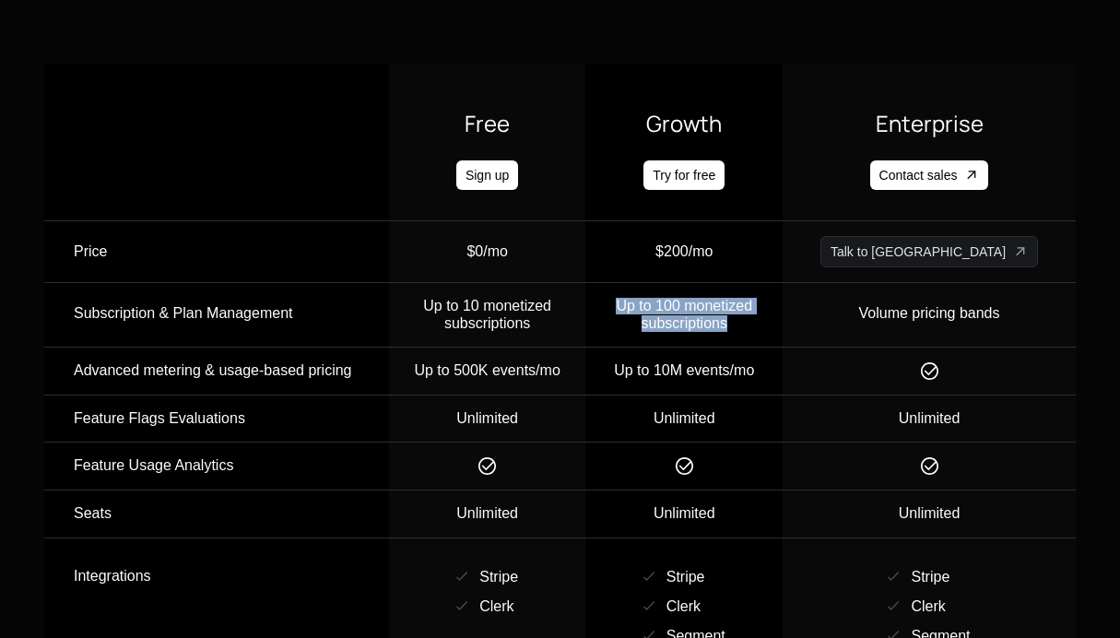
click at [782, 303] on td "Up to 100 monetized subscriptions" at bounding box center [683, 315] width 197 height 65
click at [782, 303] on div "Up to 100 monetized subscriptions" at bounding box center [683, 315] width 195 height 34
drag, startPoint x: 505, startPoint y: 281, endPoint x: 606, endPoint y: 277, distance: 100.5
click at [585, 298] on div "Up to 10 monetized subscriptions" at bounding box center [487, 315] width 195 height 34
drag, startPoint x: 719, startPoint y: 275, endPoint x: 749, endPoint y: 275, distance: 30.4
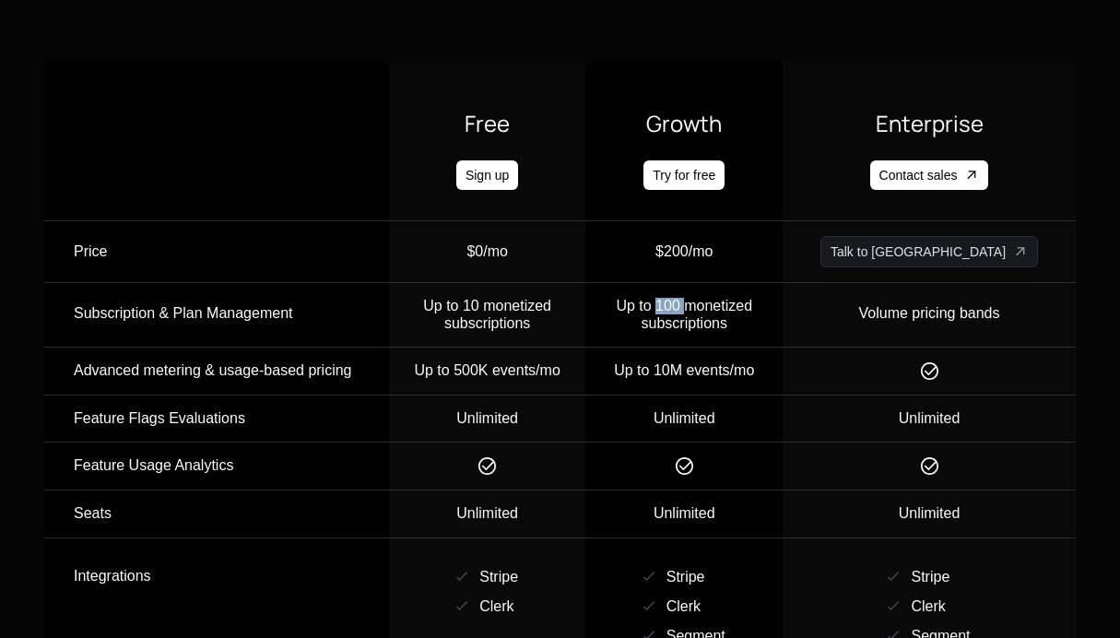
click at [749, 298] on span "Up to 100 monetized subscriptions" at bounding box center [684, 314] width 136 height 32
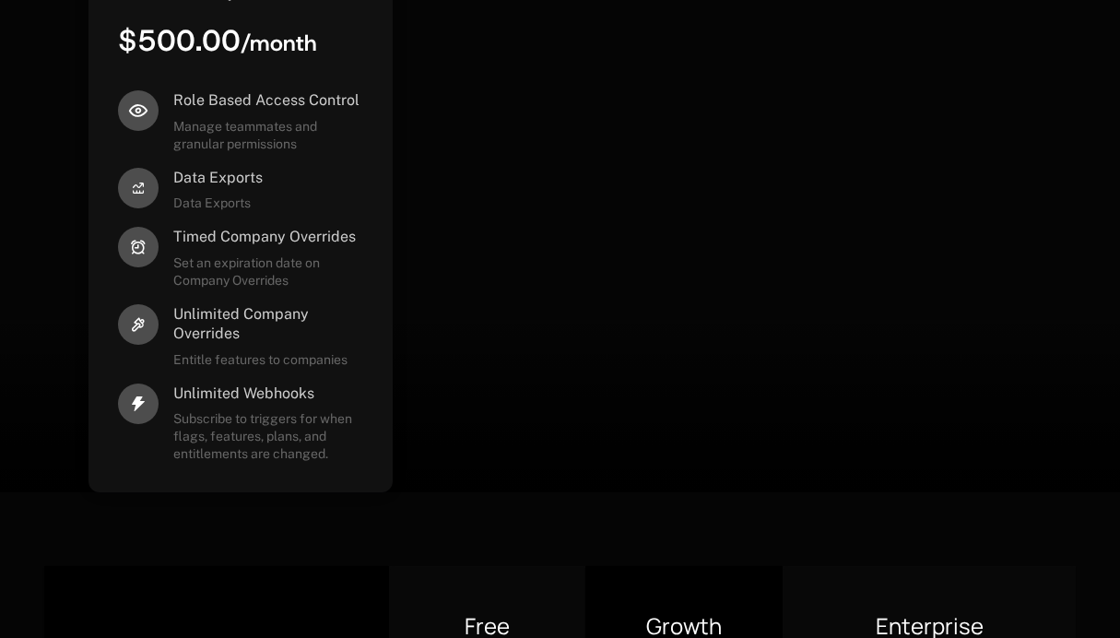
scroll to position [972, 0]
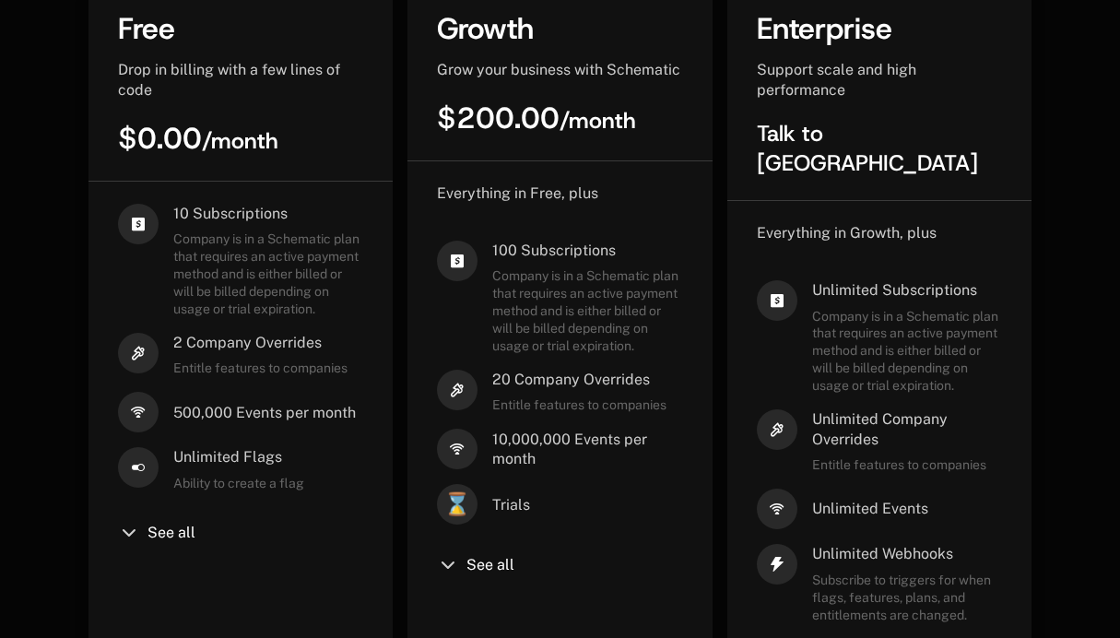
scroll to position [478, 0]
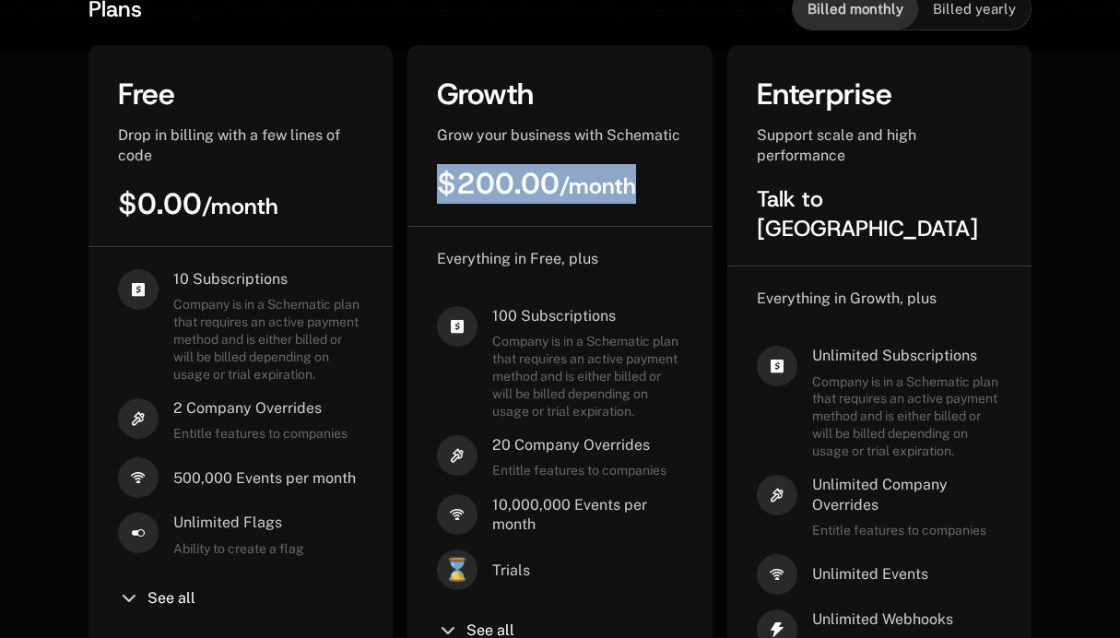
drag, startPoint x: 411, startPoint y: 185, endPoint x: 688, endPoint y: 186, distance: 277.4
click at [688, 186] on div "Growth Grow your business with Schematic $200.00 / month" at bounding box center [559, 151] width 304 height 152
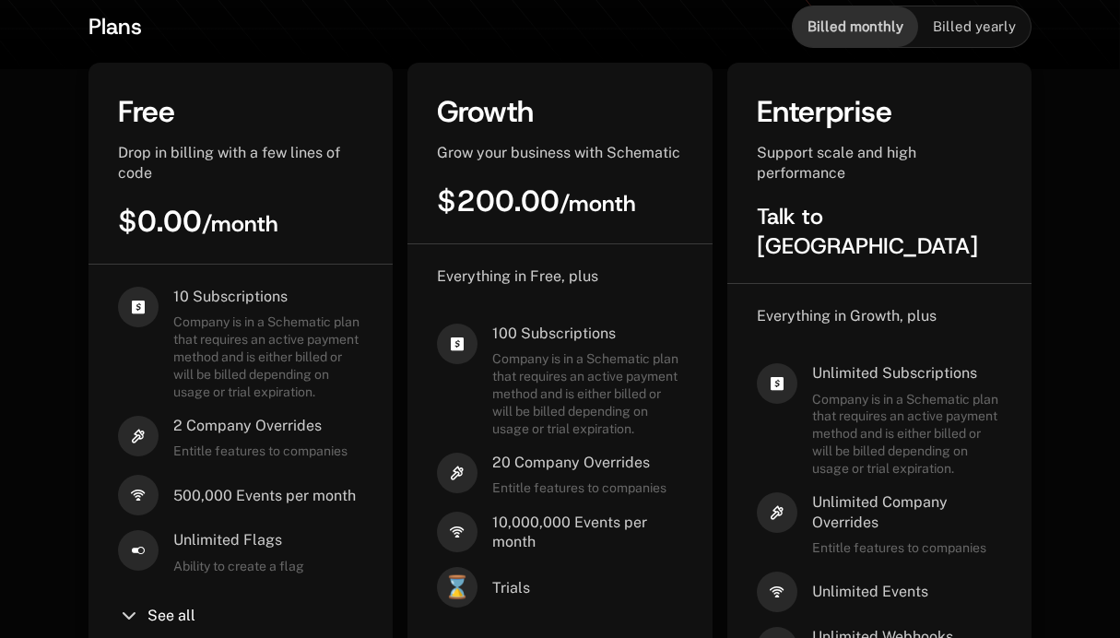
drag, startPoint x: 509, startPoint y: 325, endPoint x: 526, endPoint y: 326, distance: 17.5
click at [509, 325] on span "100 Subscriptions" at bounding box center [587, 333] width 190 height 20
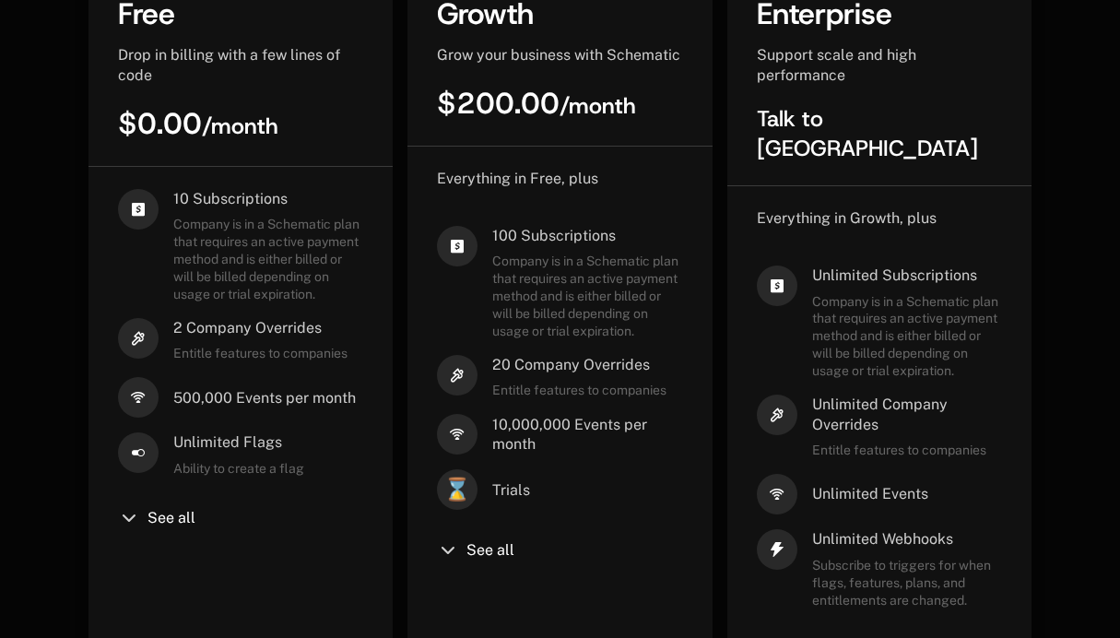
scroll to position [447, 0]
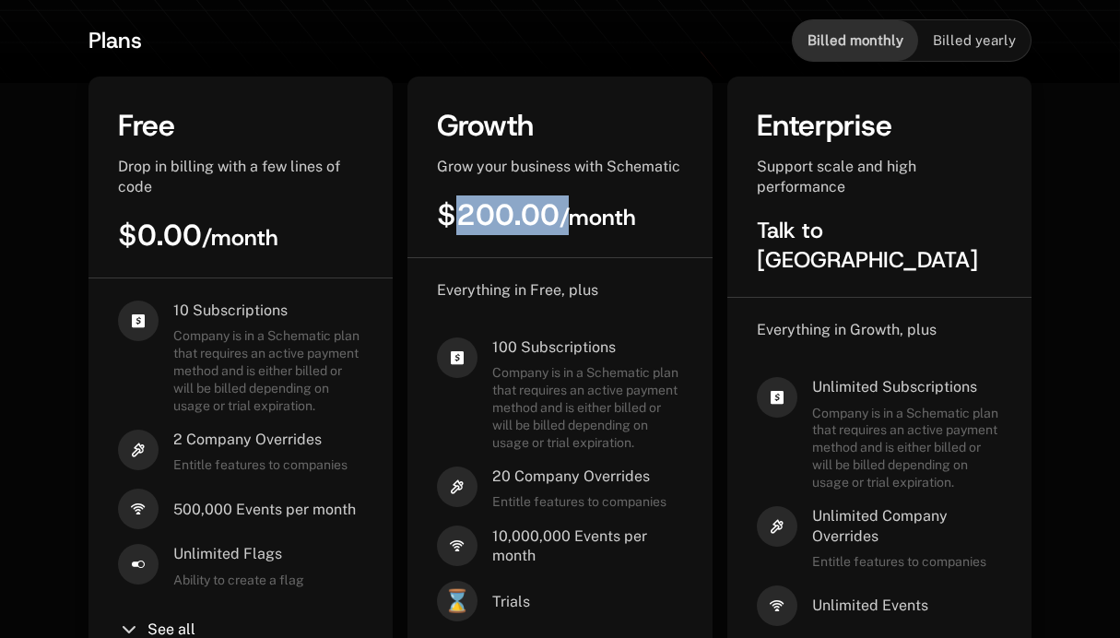
drag, startPoint x: 455, startPoint y: 213, endPoint x: 562, endPoint y: 219, distance: 107.1
click at [562, 219] on span "$200.00 / month" at bounding box center [536, 214] width 199 height 39
click at [562, 219] on sub "/ month" at bounding box center [597, 217] width 76 height 29
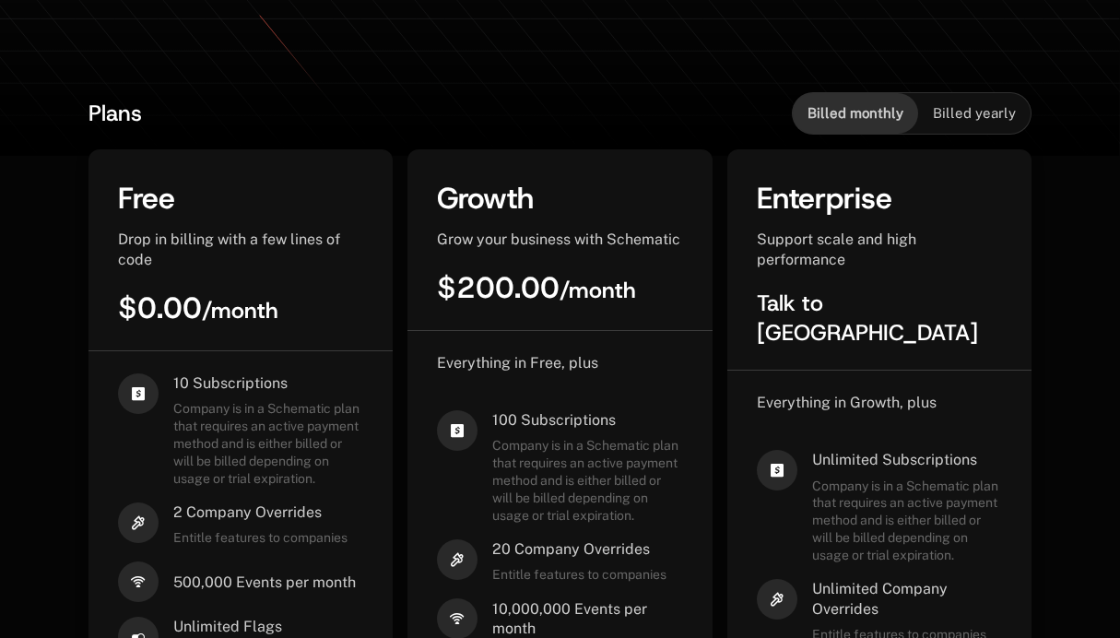
scroll to position [428, 0]
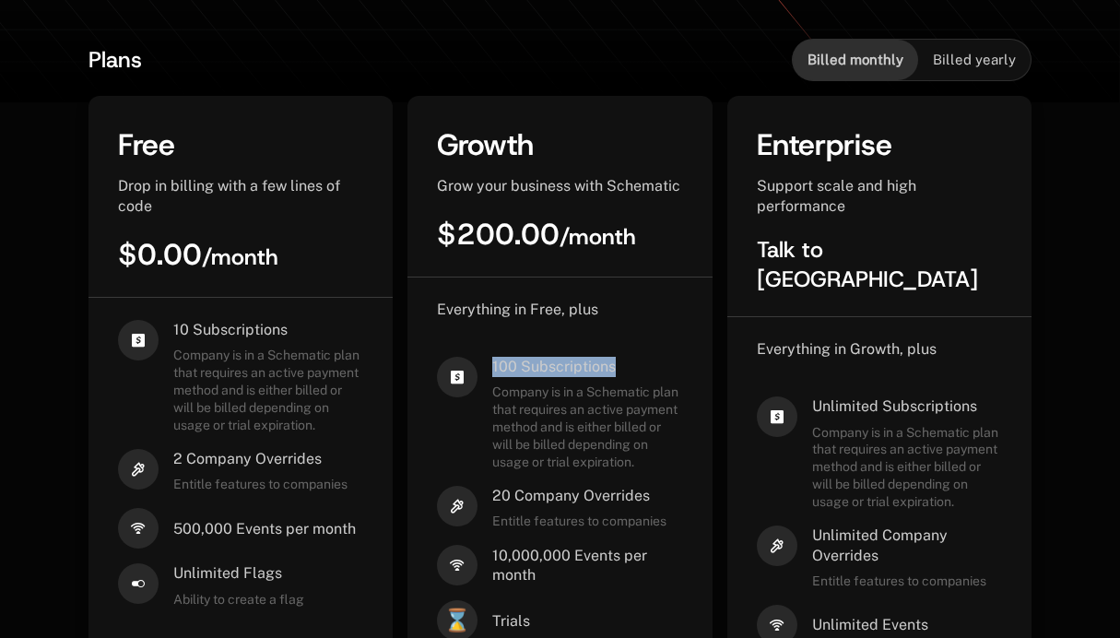
drag, startPoint x: 477, startPoint y: 363, endPoint x: 663, endPoint y: 363, distance: 185.2
click at [663, 363] on div "100 Subscriptions Company is in a Schematic plan that requires an active paymen…" at bounding box center [559, 414] width 245 height 114
copy div "100 Subscriptions"
click at [521, 361] on span "100 Subscriptions" at bounding box center [587, 367] width 190 height 20
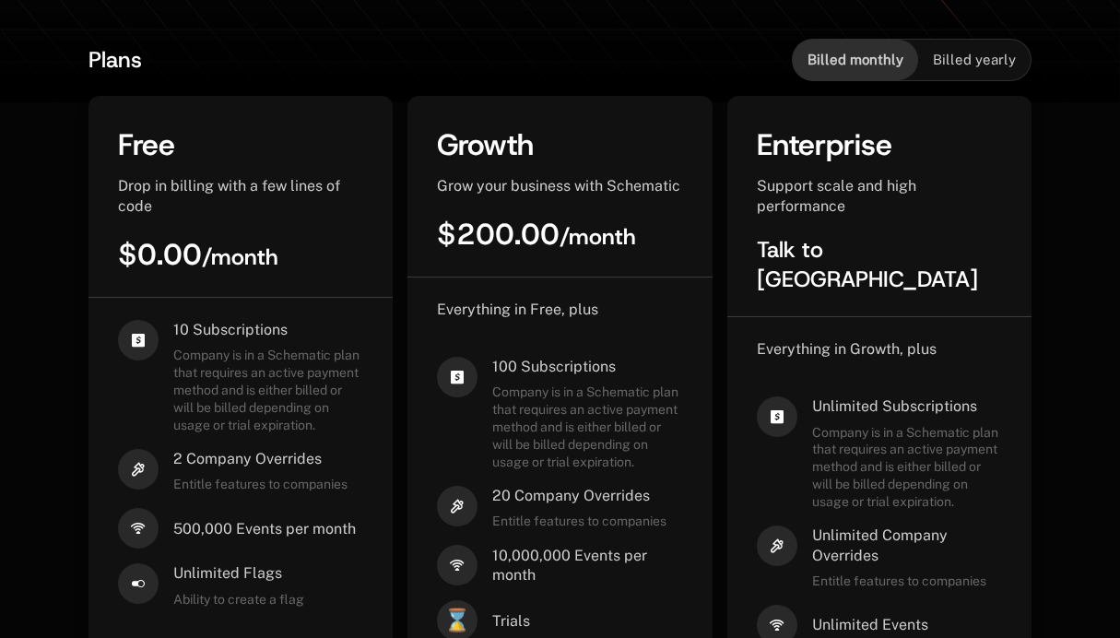
click at [501, 364] on span "100 Subscriptions" at bounding box center [587, 367] width 190 height 20
copy span "100"
drag, startPoint x: 428, startPoint y: 229, endPoint x: 557, endPoint y: 231, distance: 129.1
click at [557, 231] on div "Growth Grow your business with Schematic $200.00 / month" at bounding box center [559, 201] width 304 height 152
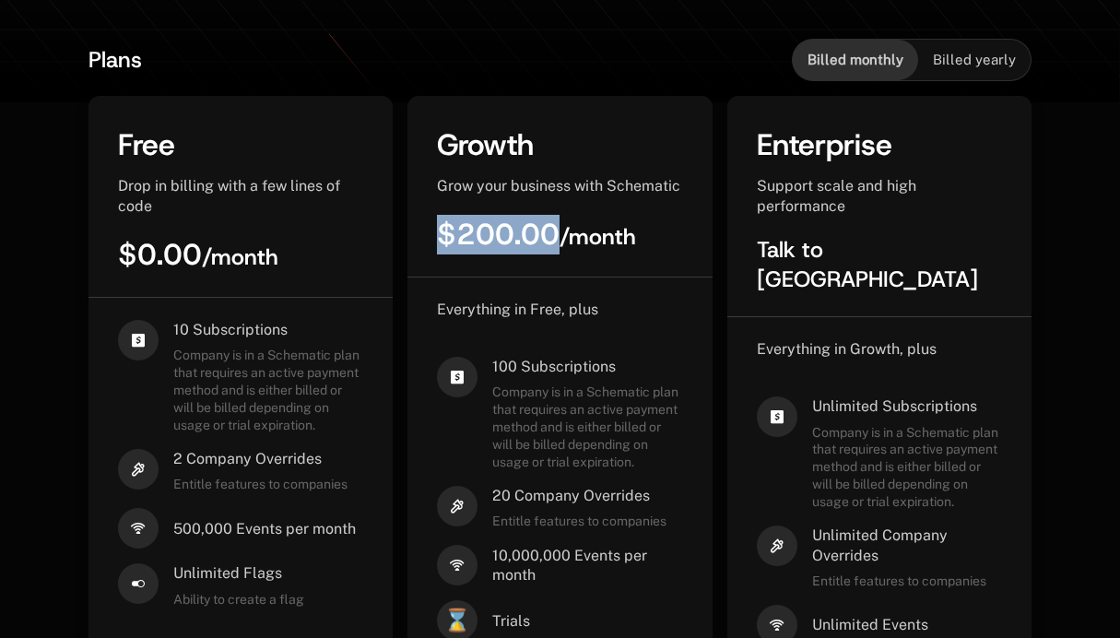
copy span "$200.00"
click at [501, 371] on span "100 Subscriptions" at bounding box center [587, 367] width 190 height 20
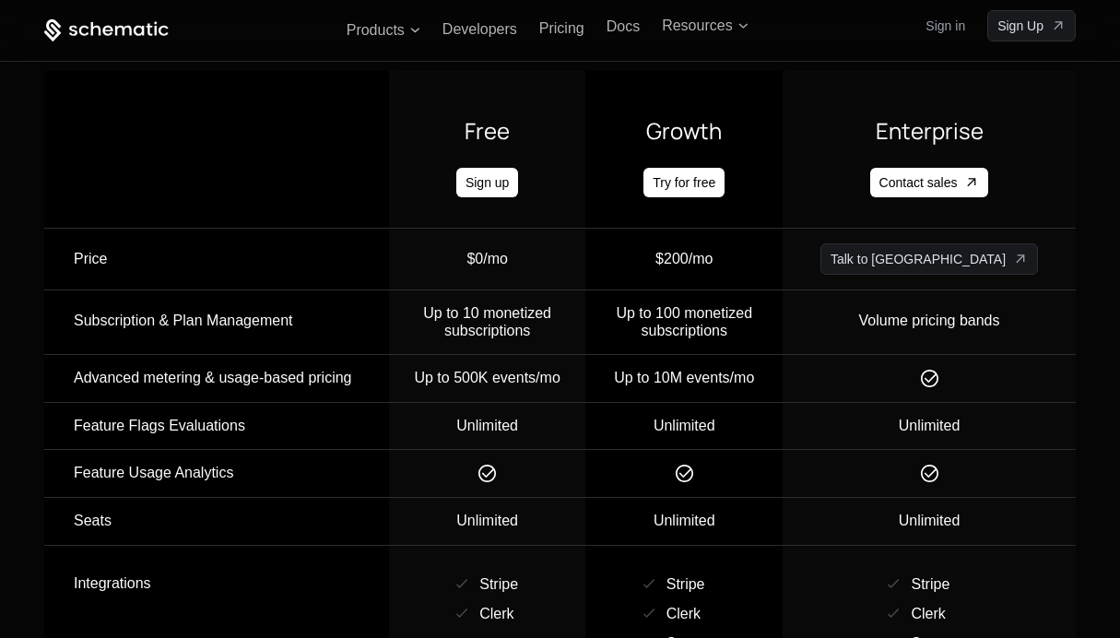
scroll to position [1979, 0]
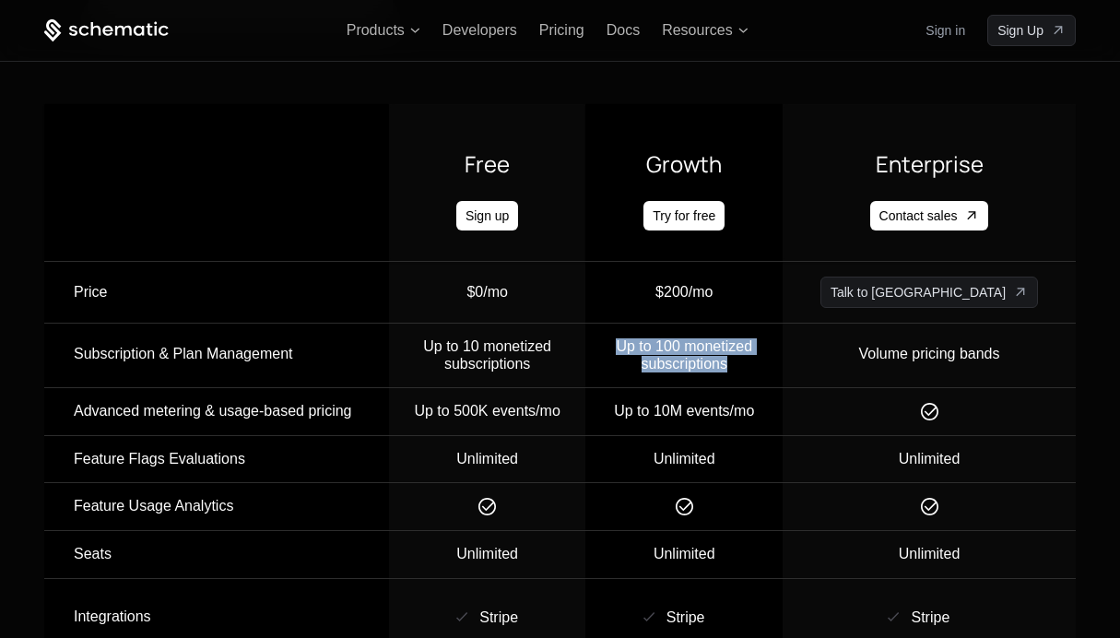
drag, startPoint x: 674, startPoint y: 315, endPoint x: 806, endPoint y: 335, distance: 133.2
click at [782, 338] on div "Up to 100 monetized subscriptions" at bounding box center [683, 355] width 195 height 34
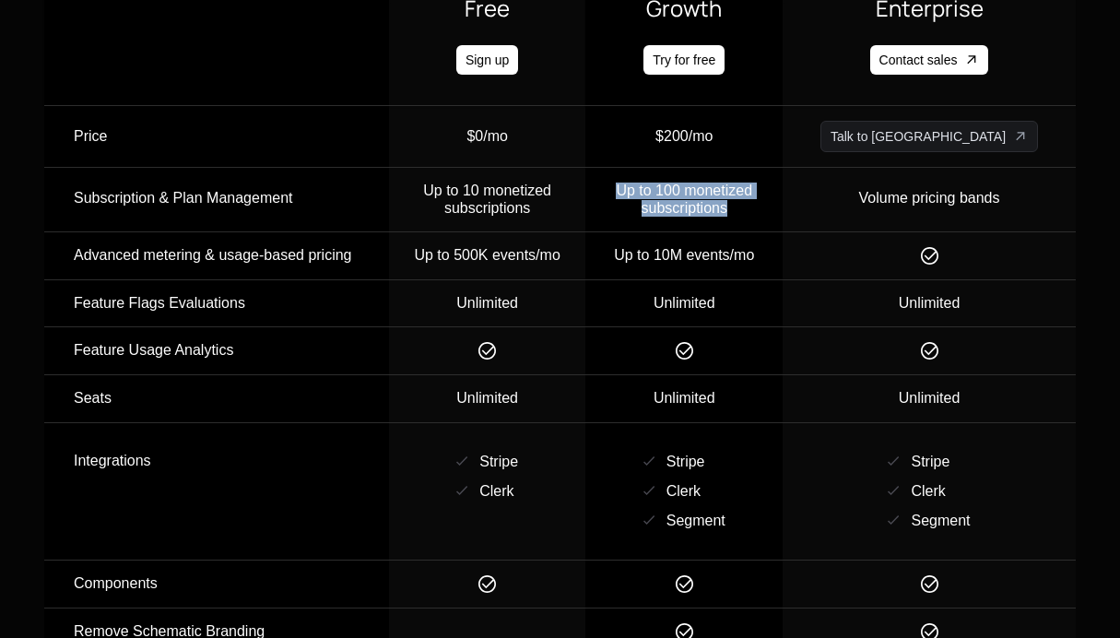
scroll to position [2158, 0]
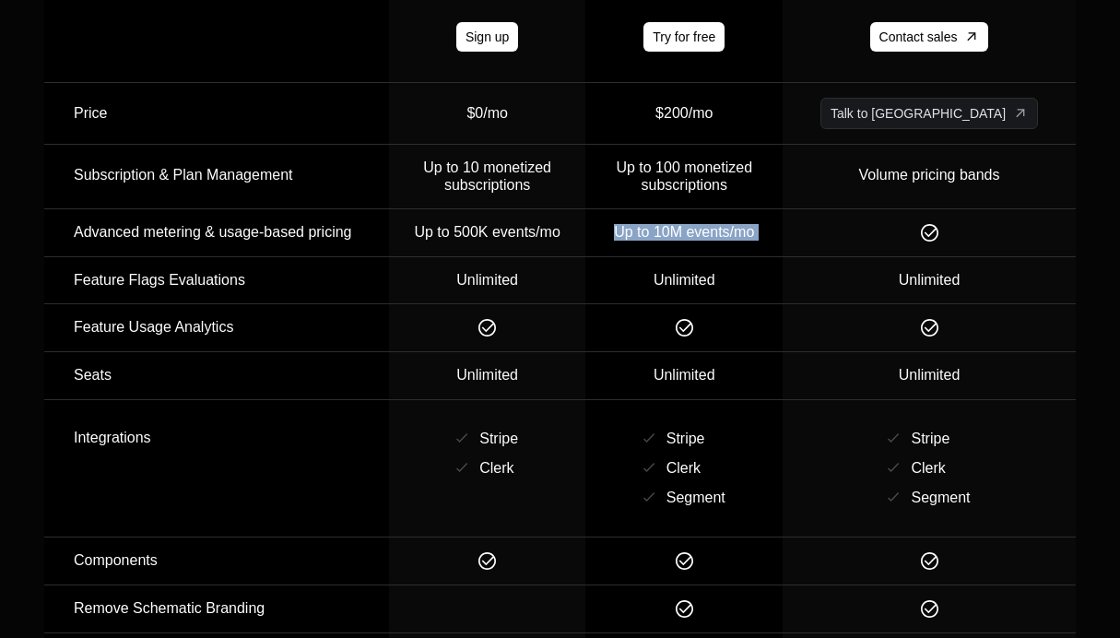
drag, startPoint x: 678, startPoint y: 207, endPoint x: 867, endPoint y: 213, distance: 189.0
click at [867, 213] on tr "Advanced metering & usage-based pricing Up to 500K events/mo Up to 10M events/mo" at bounding box center [559, 233] width 1031 height 48
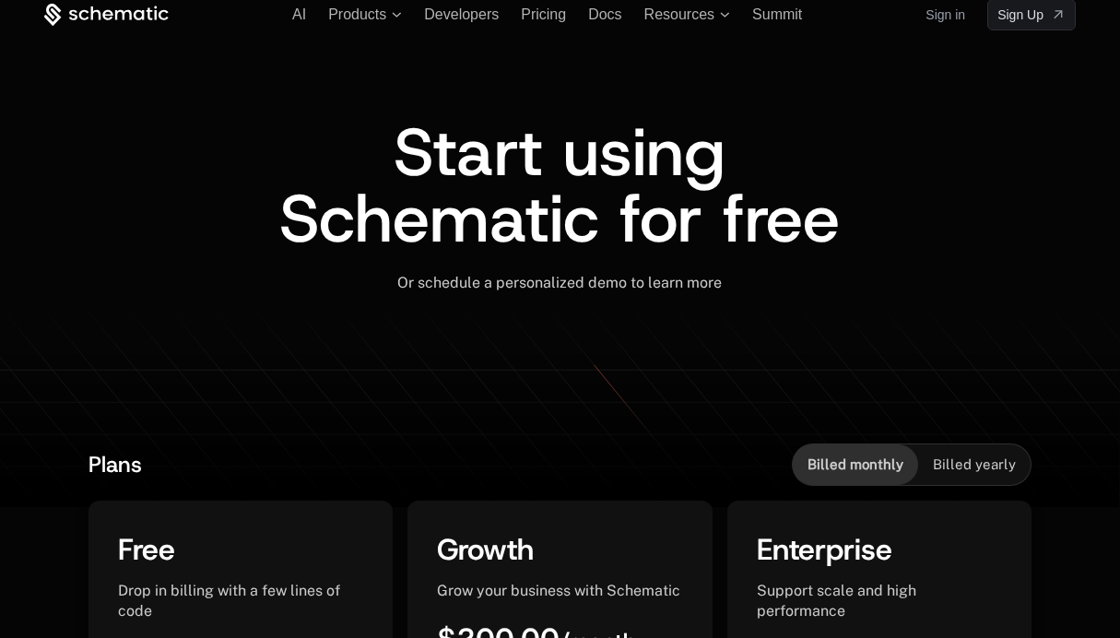
scroll to position [0, 0]
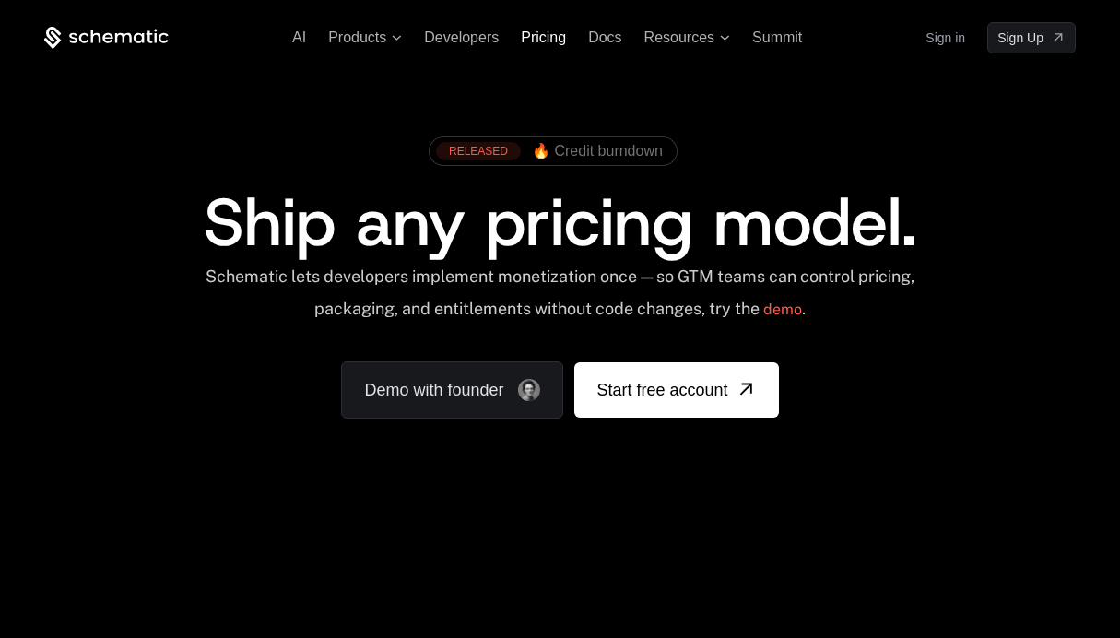
click at [533, 43] on span "Pricing" at bounding box center [543, 37] width 45 height 16
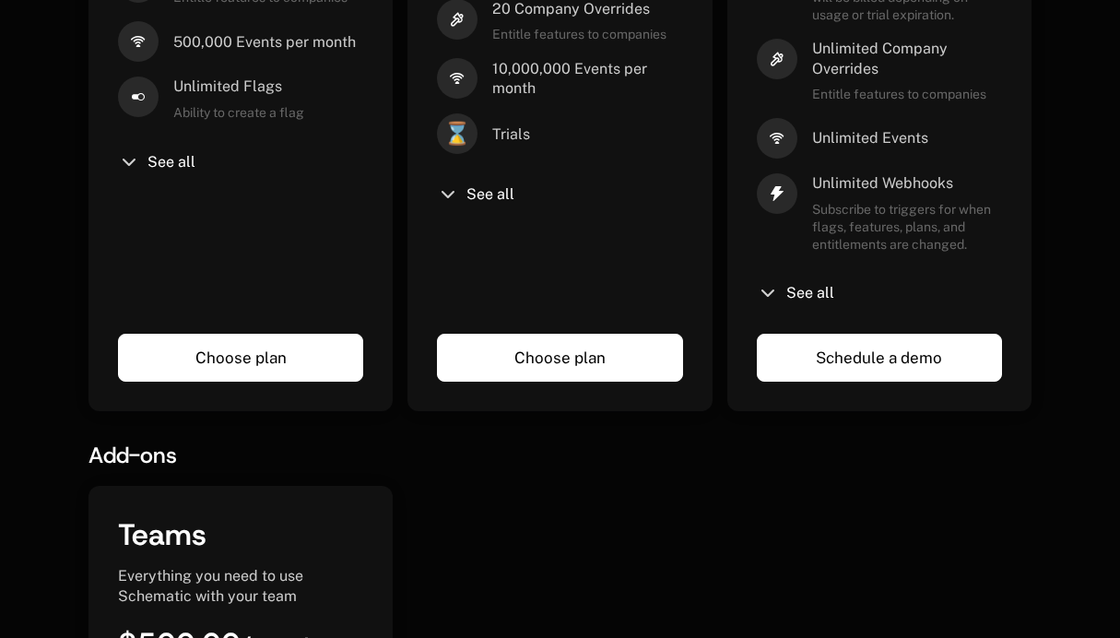
scroll to position [545, 0]
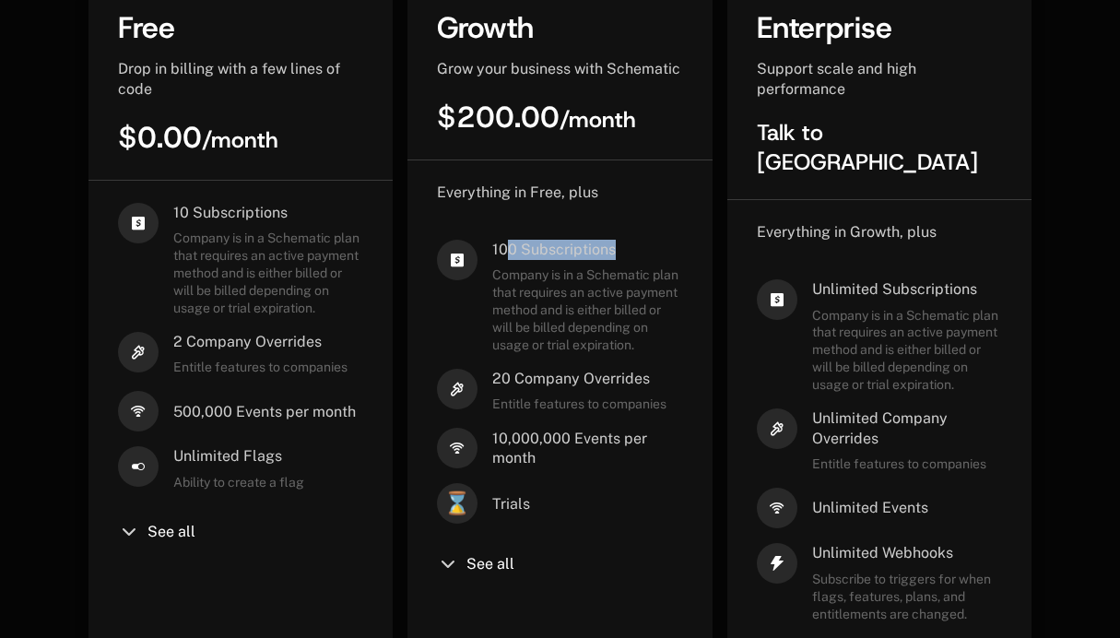
drag, startPoint x: 509, startPoint y: 256, endPoint x: 652, endPoint y: 242, distance: 143.5
click at [652, 242] on span "100 Subscriptions" at bounding box center [587, 250] width 190 height 20
click at [605, 242] on span "100 Subscriptions" at bounding box center [587, 250] width 190 height 20
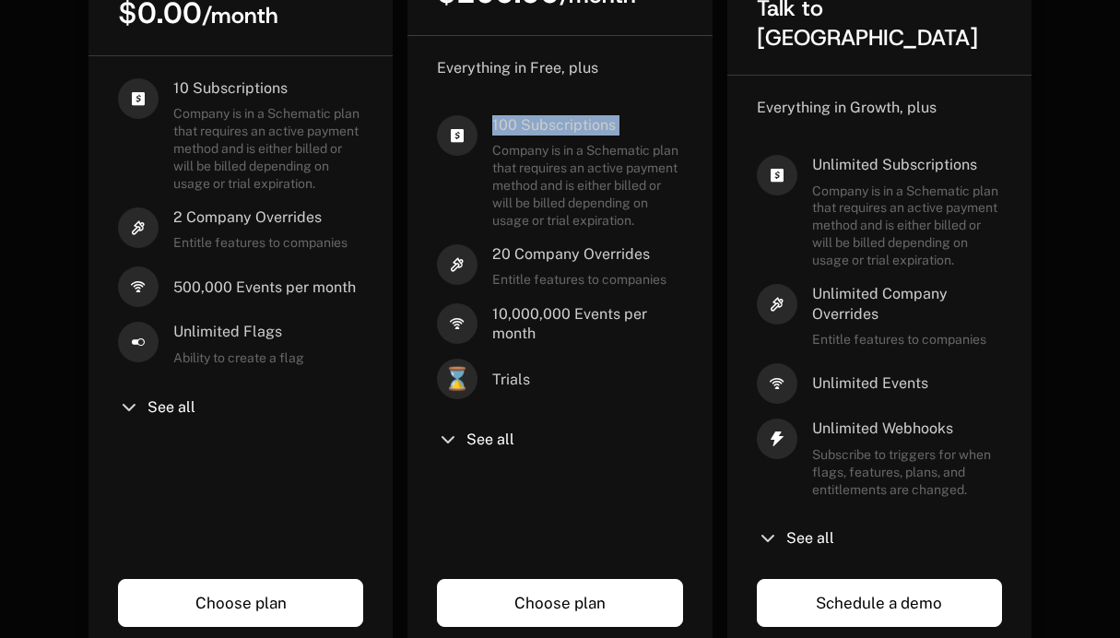
scroll to position [670, 0]
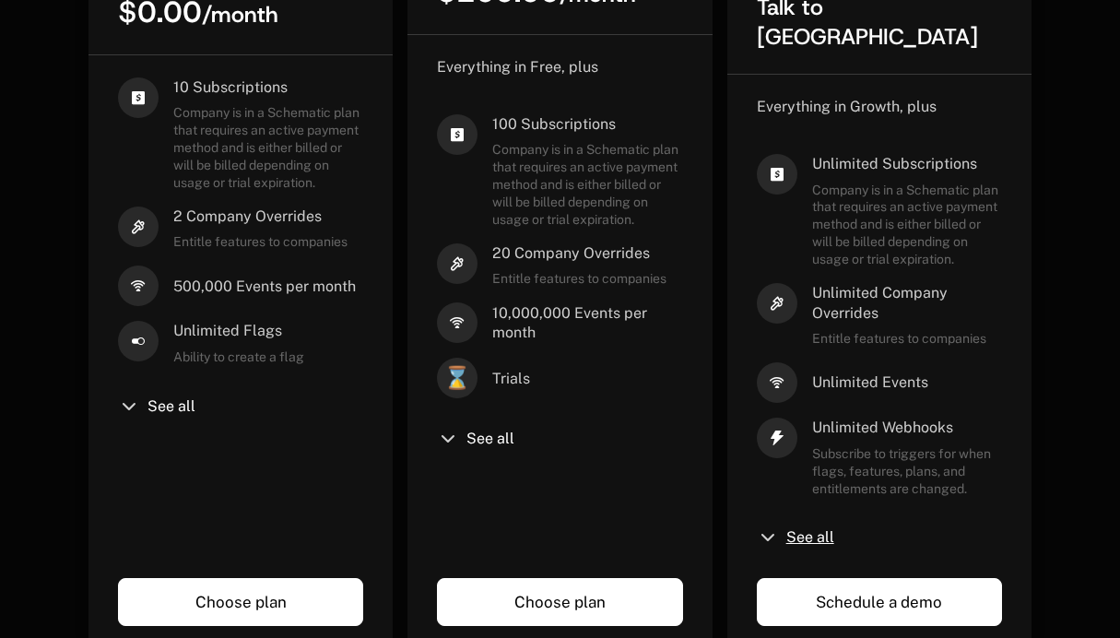
click at [808, 530] on span "See all" at bounding box center [810, 537] width 48 height 15
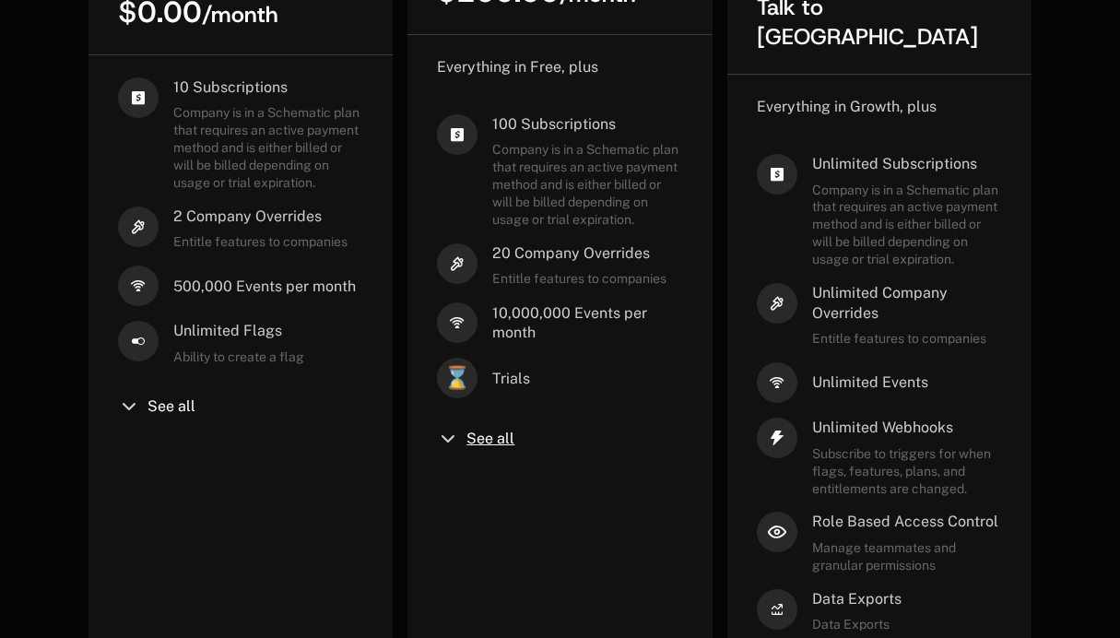
click at [477, 433] on span "See all" at bounding box center [490, 438] width 48 height 15
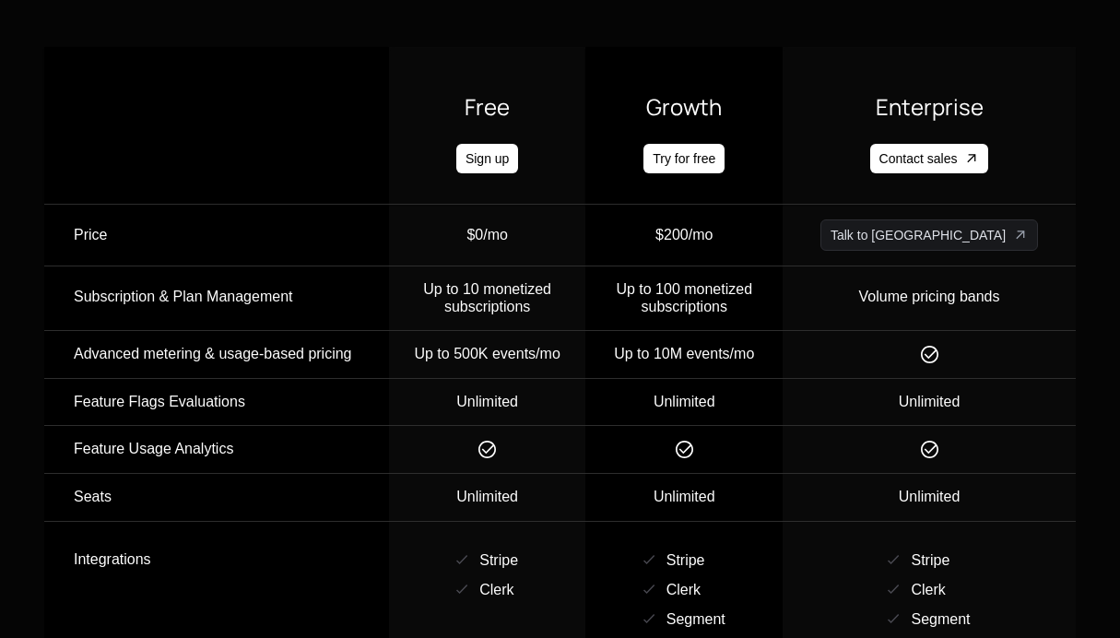
scroll to position [2693, 0]
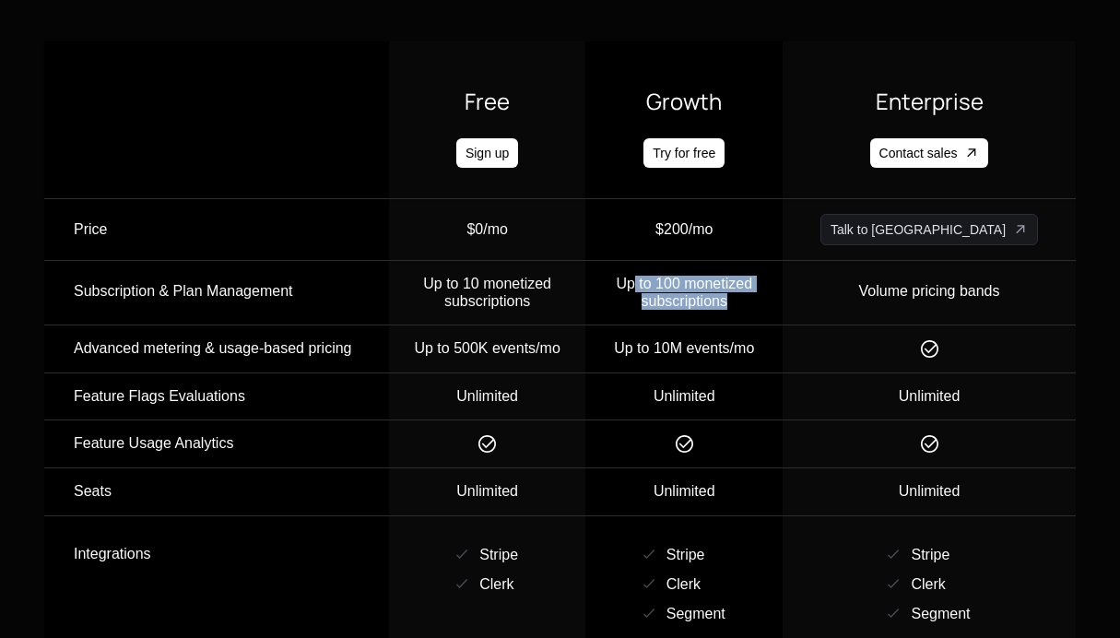
drag, startPoint x: 699, startPoint y: 279, endPoint x: 853, endPoint y: 314, distance: 158.7
click at [782, 314] on td "Up to 100 monetized subscriptions" at bounding box center [683, 293] width 197 height 65
drag, startPoint x: 853, startPoint y: 314, endPoint x: 727, endPoint y: 288, distance: 128.9
click at [727, 288] on td "Up to 100 monetized subscriptions" at bounding box center [683, 293] width 197 height 65
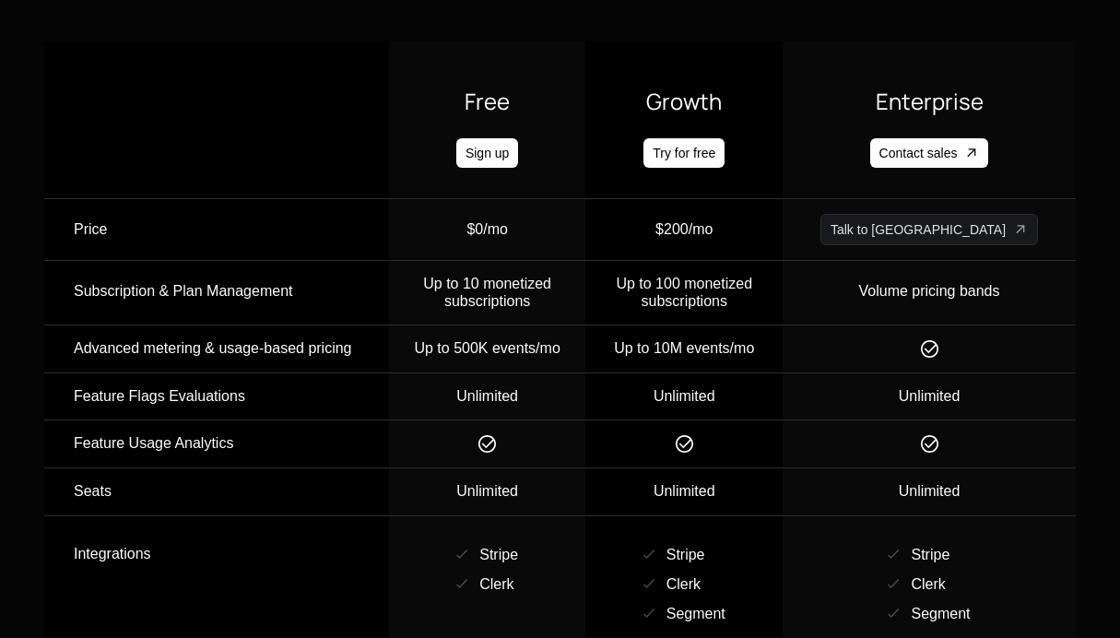
click at [724, 292] on span "Up to 100 monetized subscriptions" at bounding box center [684, 292] width 136 height 32
click at [752, 292] on span "Up to 100 monetized subscriptions" at bounding box center [684, 292] width 136 height 32
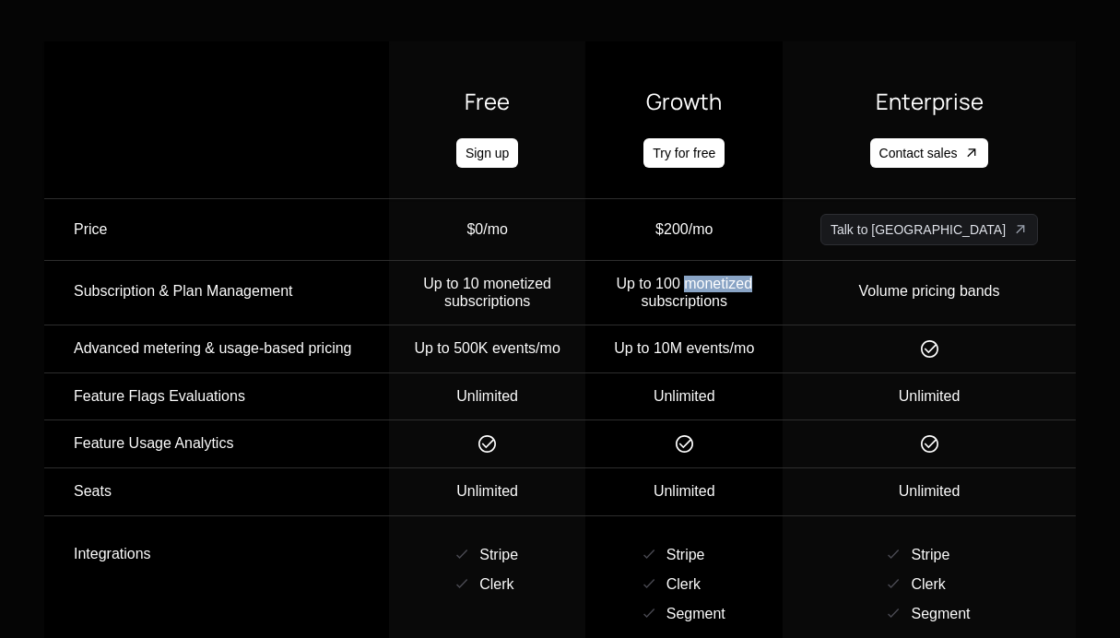
click at [752, 292] on span "Up to 100 monetized subscriptions" at bounding box center [684, 292] width 136 height 32
click at [951, 286] on div "Volume pricing bands" at bounding box center [929, 291] width 141 height 31
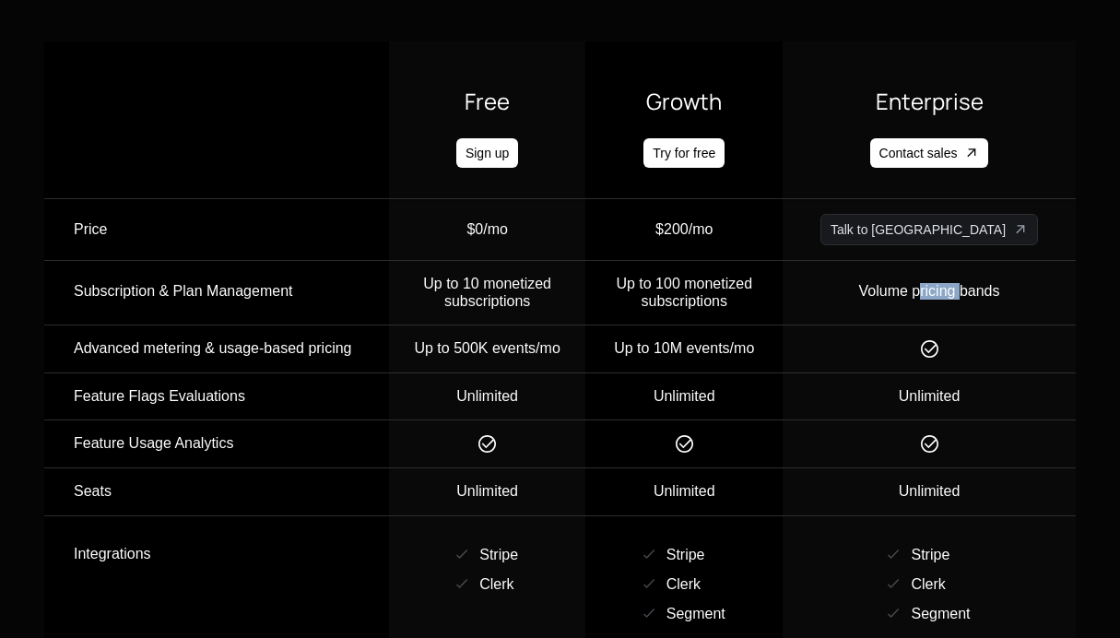
click at [951, 286] on div "Volume pricing bands" at bounding box center [929, 291] width 141 height 31
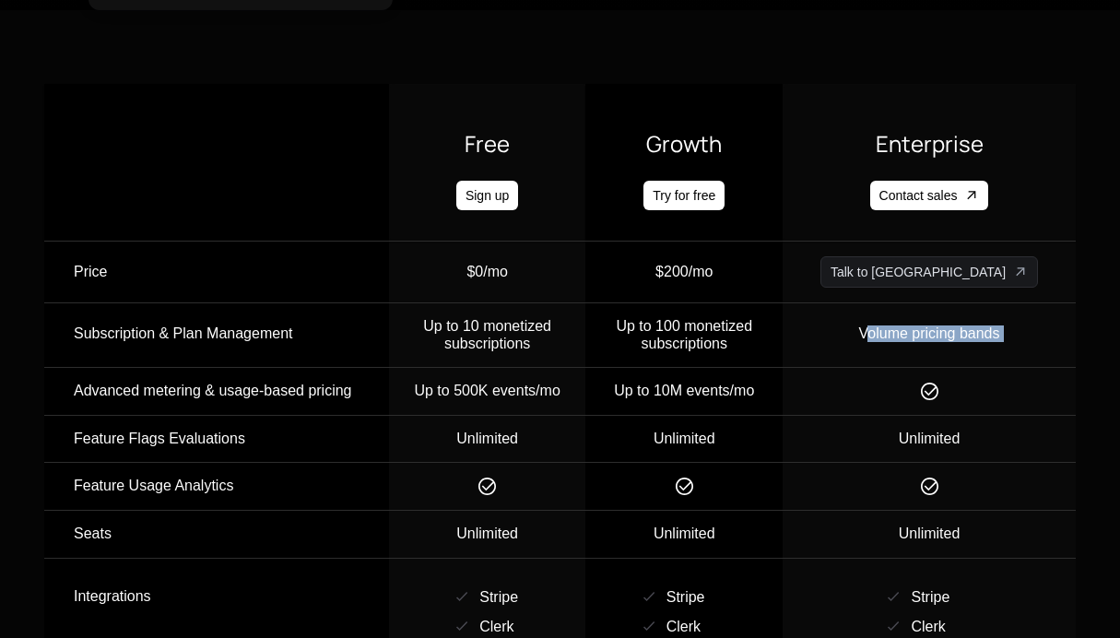
scroll to position [2721, 0]
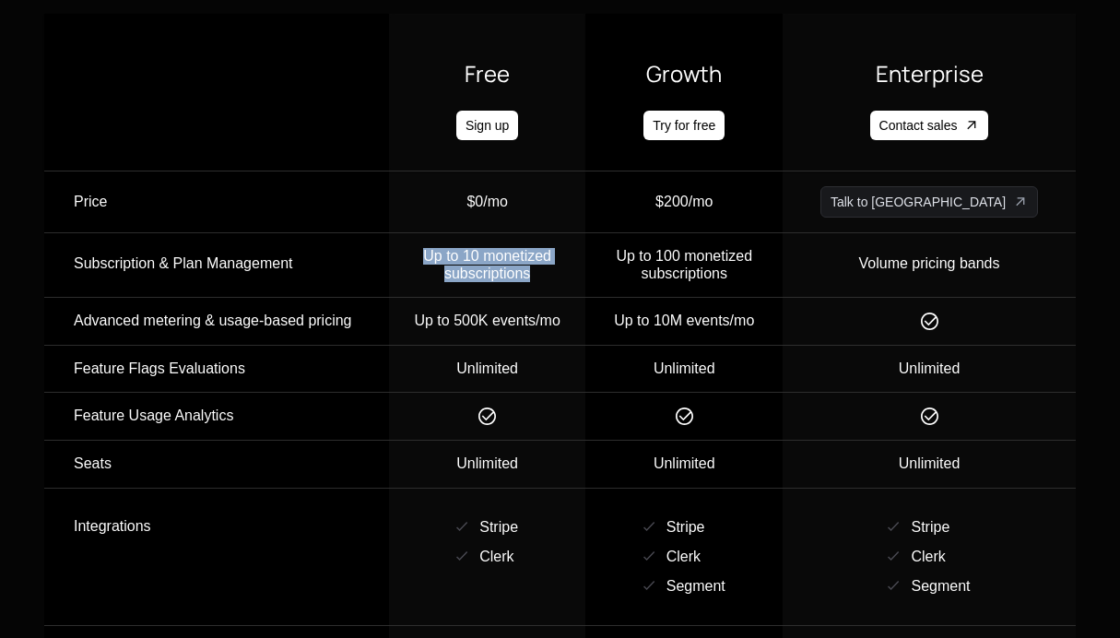
drag, startPoint x: 463, startPoint y: 241, endPoint x: 636, endPoint y: 278, distance: 177.3
click at [586, 278] on td "Up to 10 monetized subscriptions" at bounding box center [487, 265] width 197 height 65
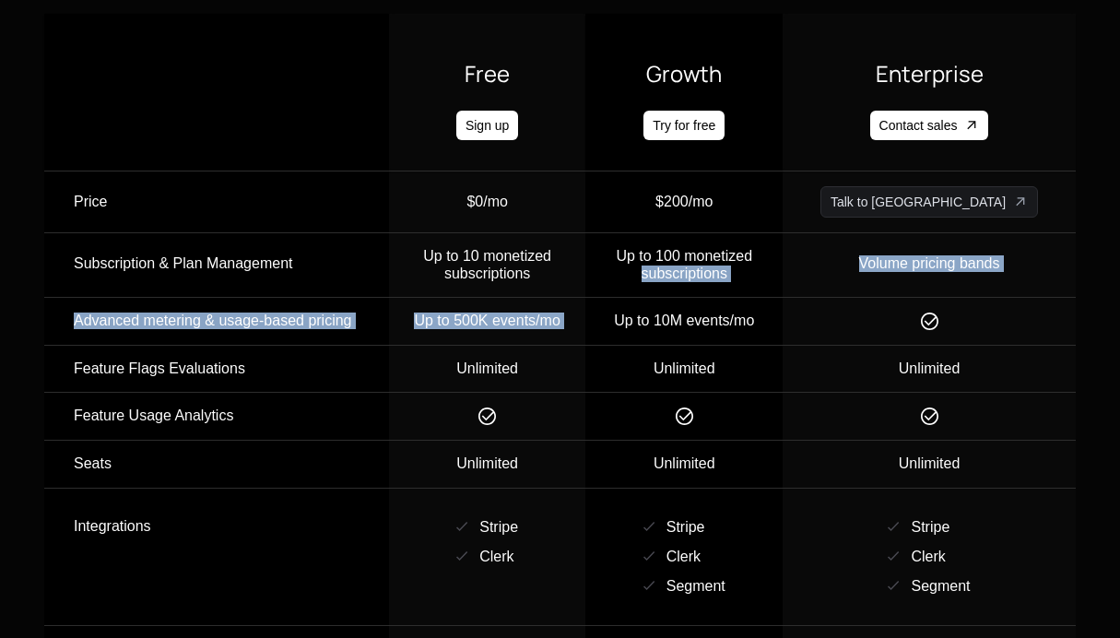
drag, startPoint x: 655, startPoint y: 268, endPoint x: 812, endPoint y: 300, distance: 159.8
click at [782, 300] on td "Up to 10M events/mo" at bounding box center [683, 322] width 197 height 48
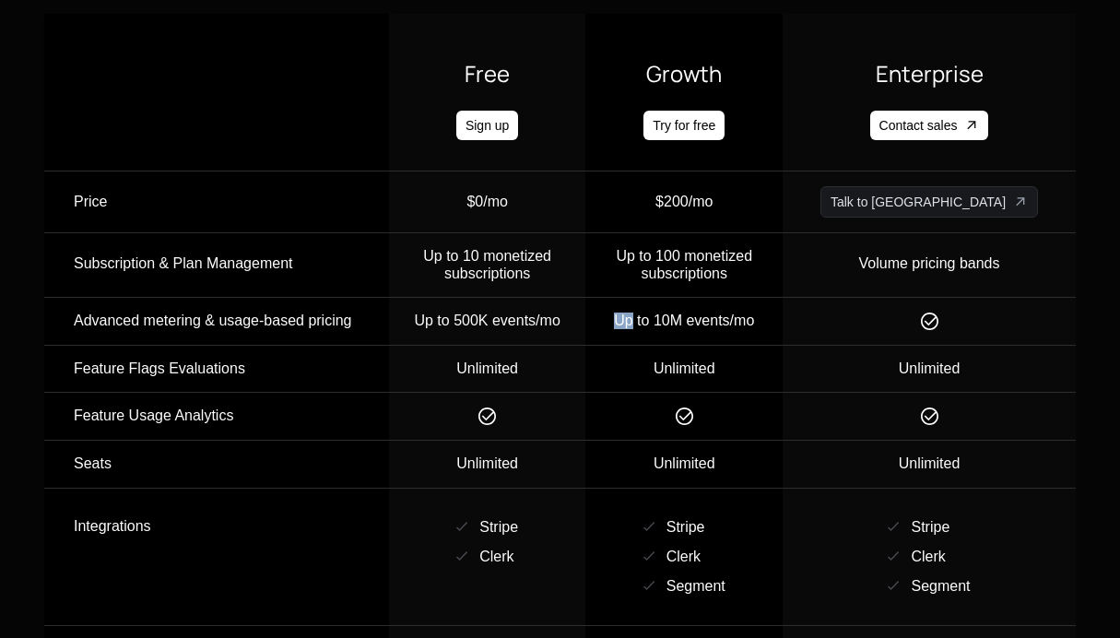
click at [782, 300] on td "Up to 10M events/mo" at bounding box center [683, 322] width 197 height 48
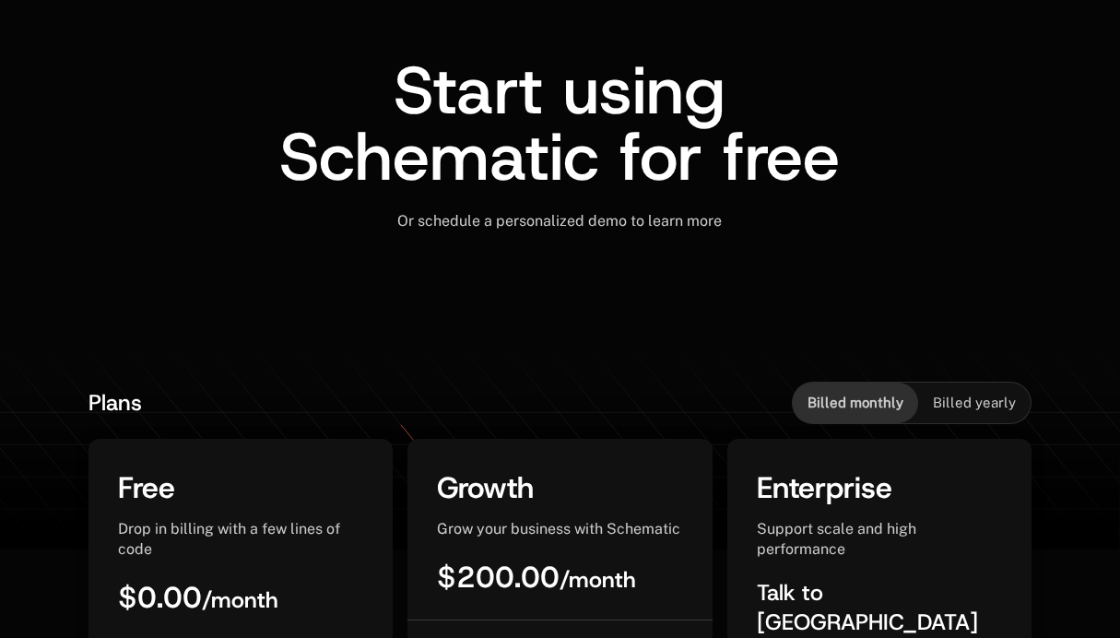
scroll to position [0, 0]
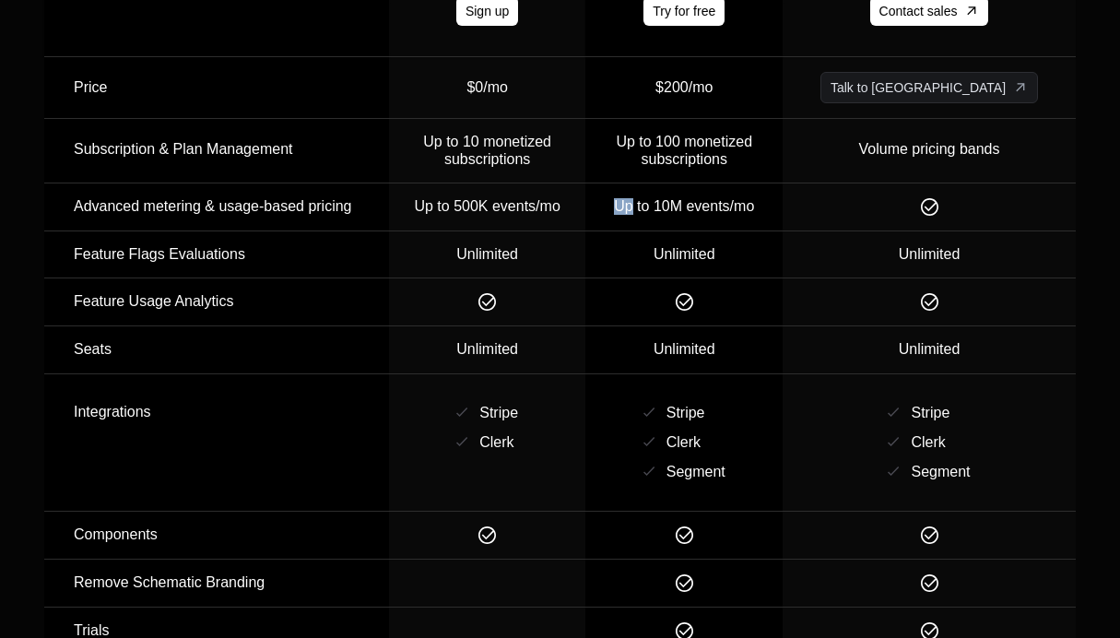
scroll to position [2831, 0]
